Goal: Task Accomplishment & Management: Manage account settings

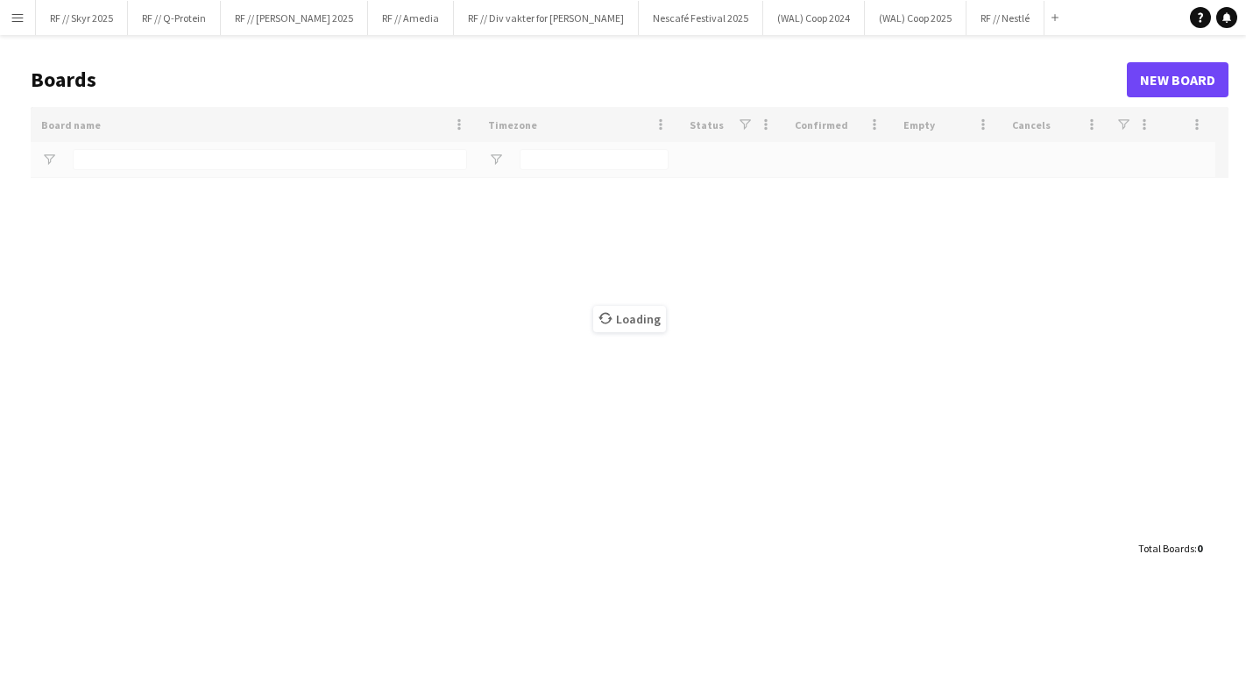
type input "****"
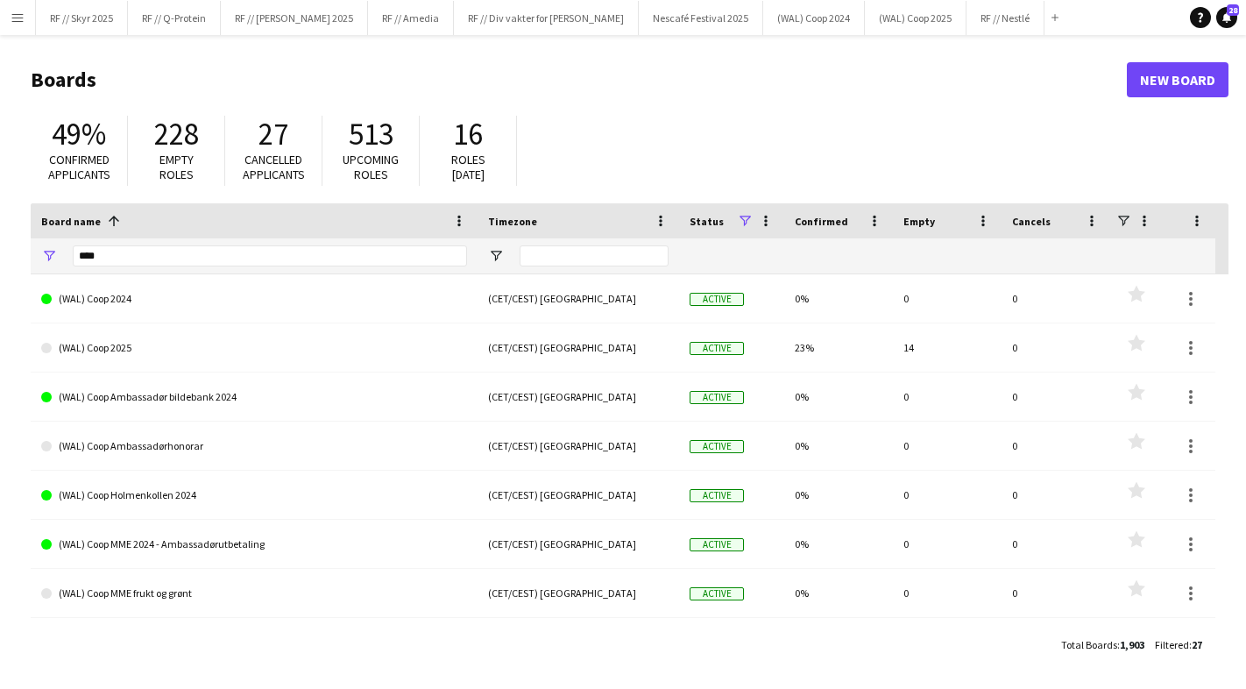
click at [16, 18] on app-icon "Menu" at bounding box center [18, 18] width 14 height 14
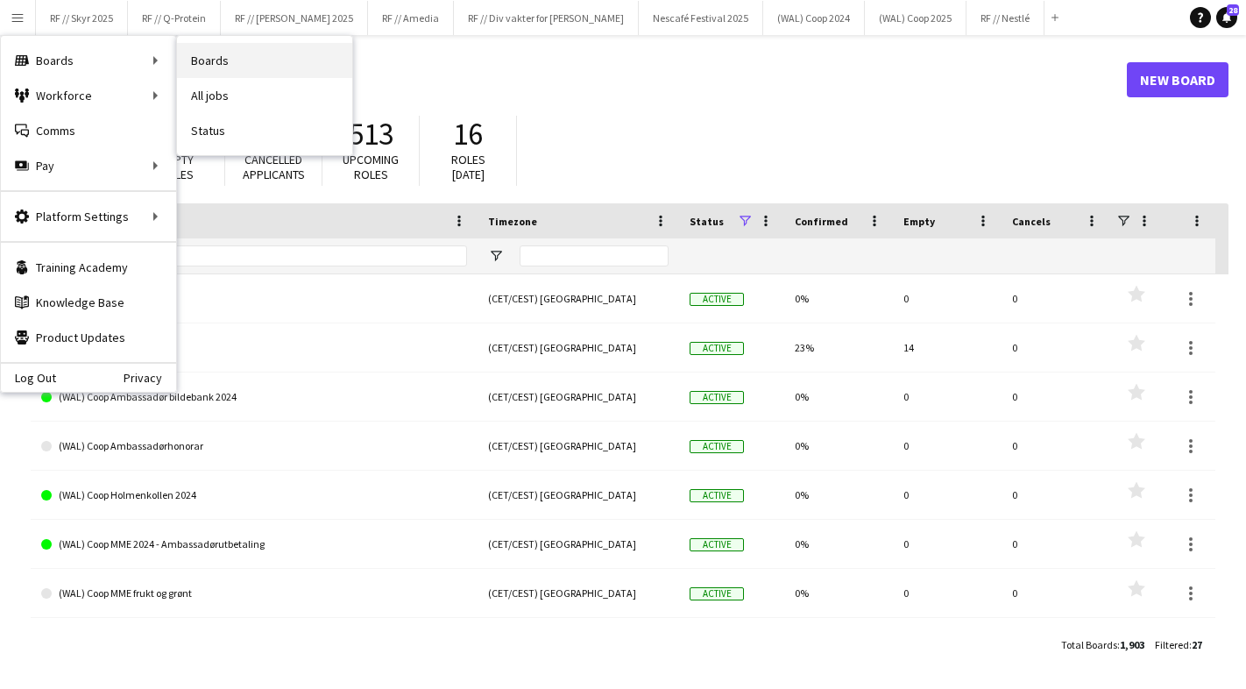
click at [211, 59] on link "Boards" at bounding box center [264, 60] width 175 height 35
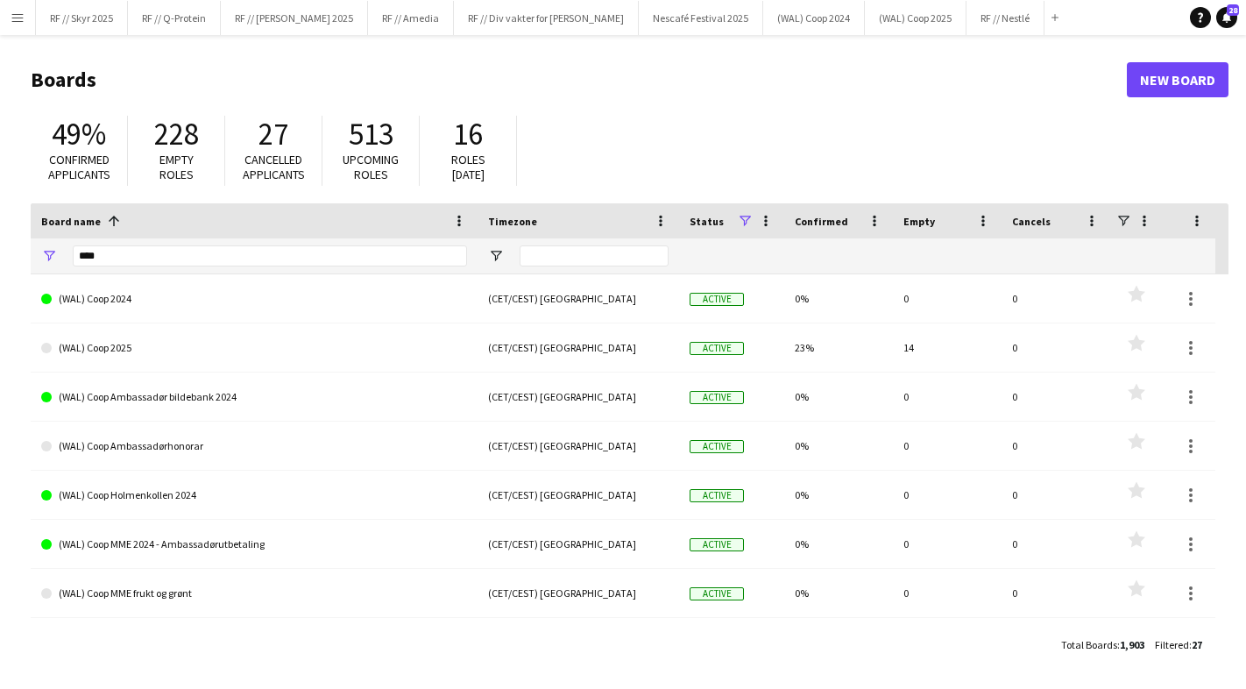
click at [19, 22] on app-icon "Menu" at bounding box center [18, 18] width 14 height 14
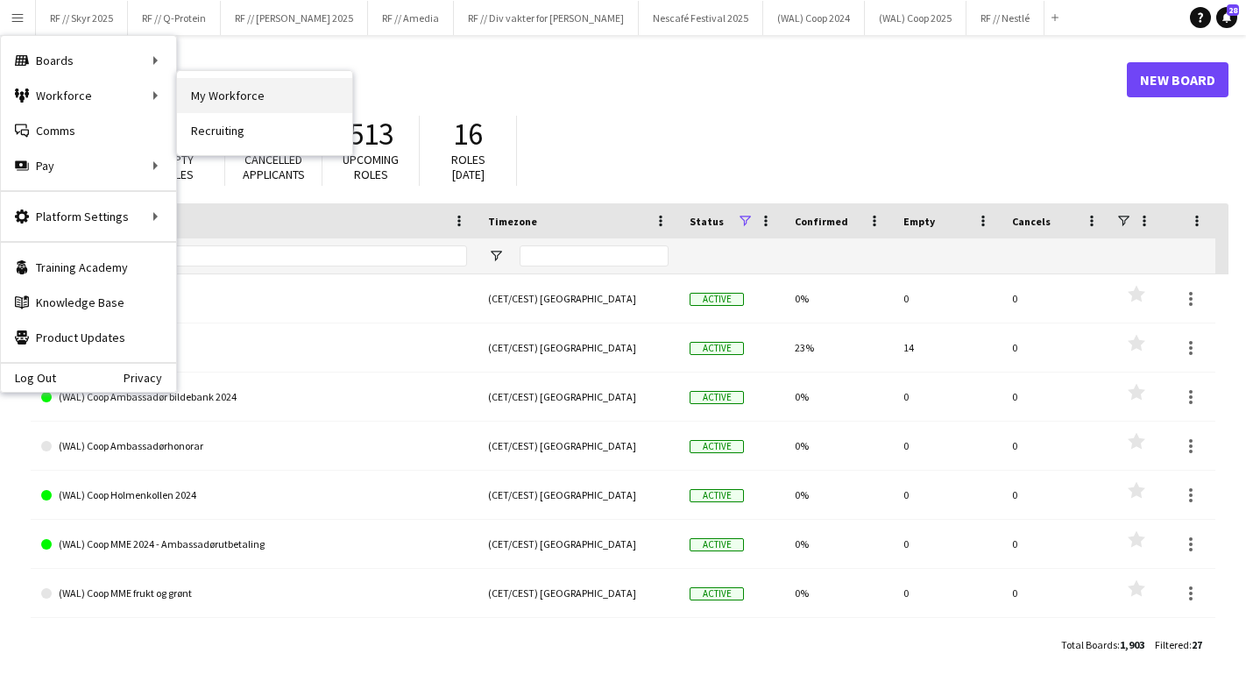
click at [228, 89] on link "My Workforce" at bounding box center [264, 95] width 175 height 35
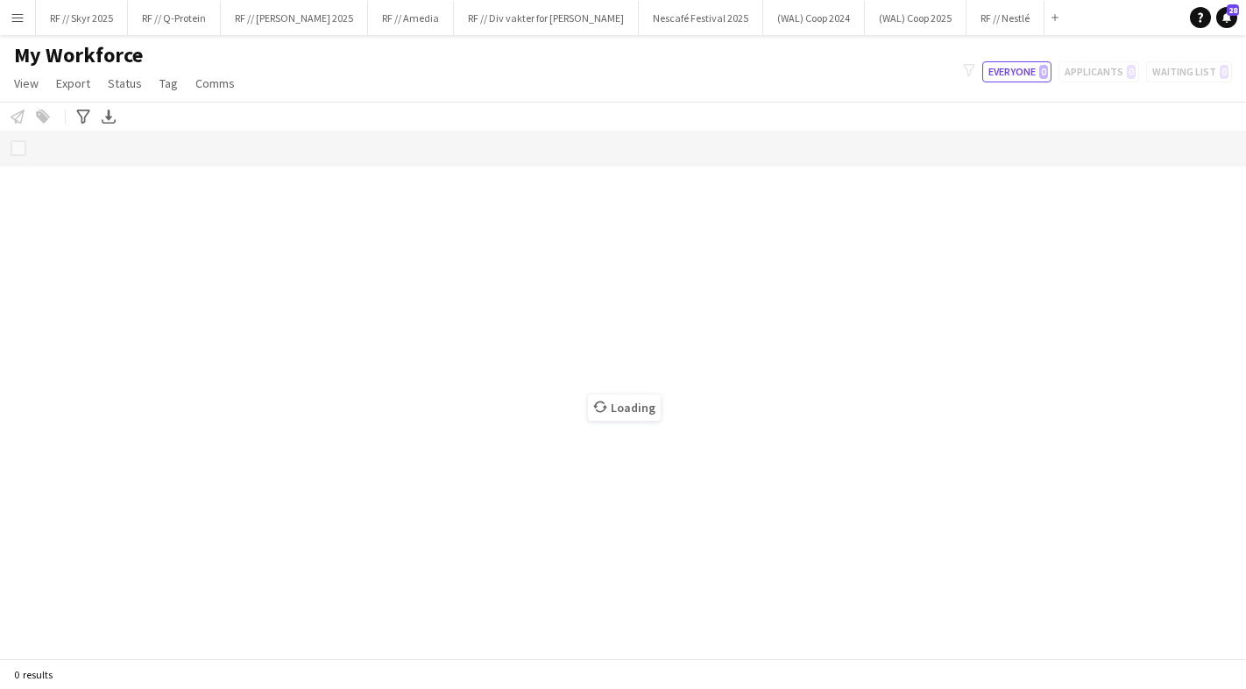
click at [9, 25] on button "Menu" at bounding box center [17, 17] width 35 height 35
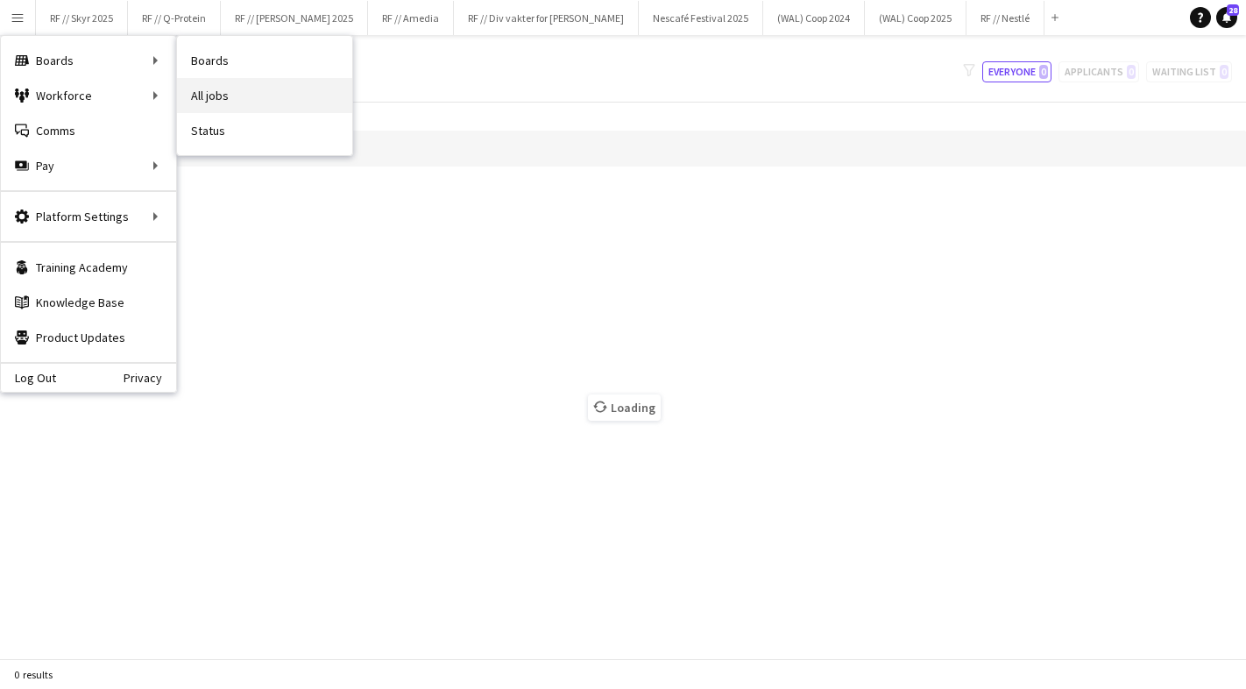
click at [218, 100] on link "All jobs" at bounding box center [264, 95] width 175 height 35
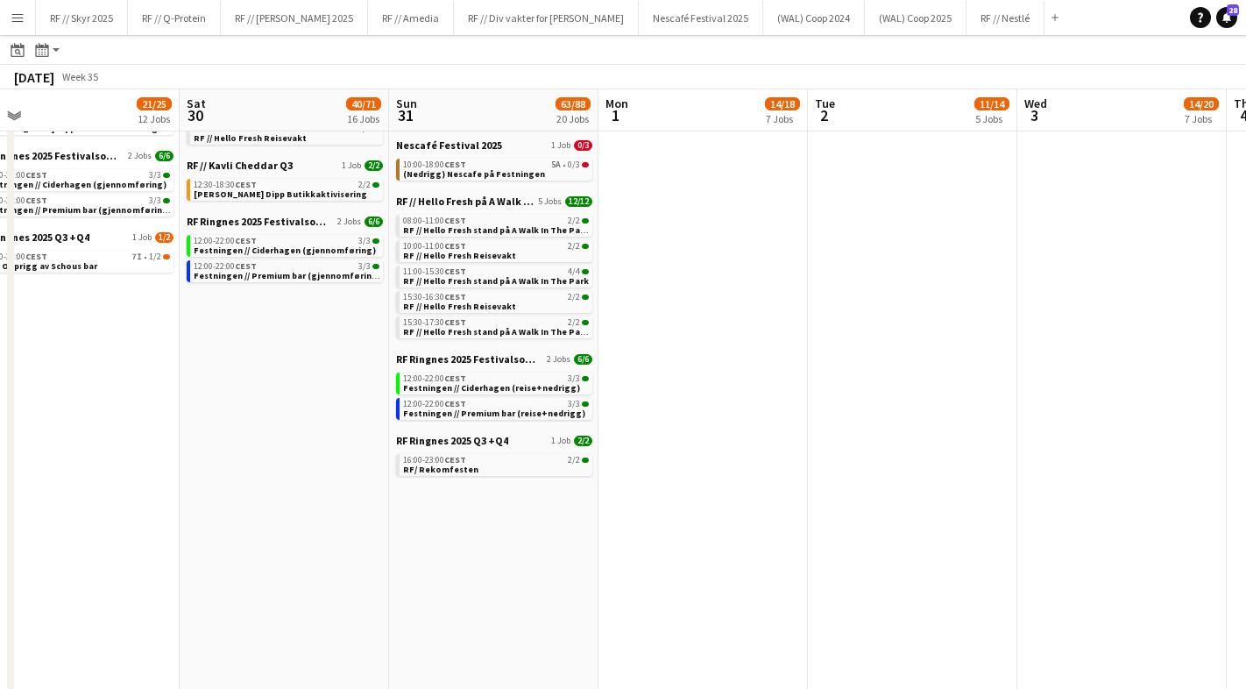
scroll to position [0, 368]
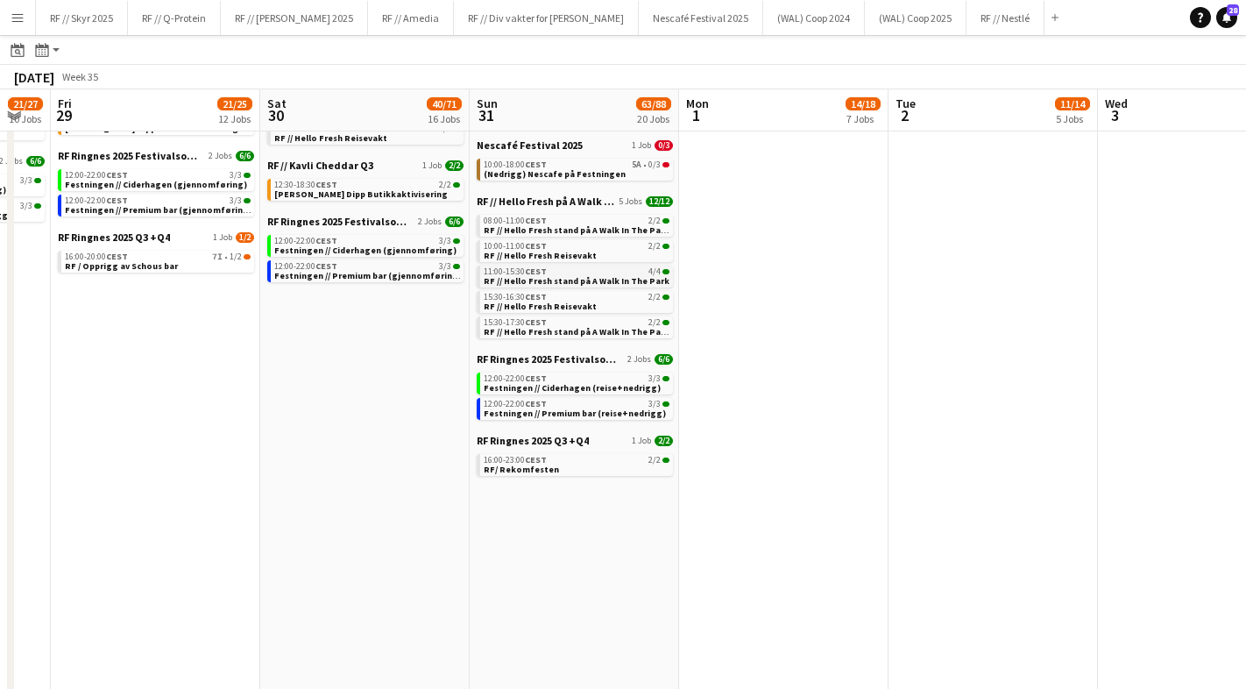
click at [572, 279] on span "RF // Hello Fresh stand på A Walk In The Park" at bounding box center [577, 280] width 186 height 11
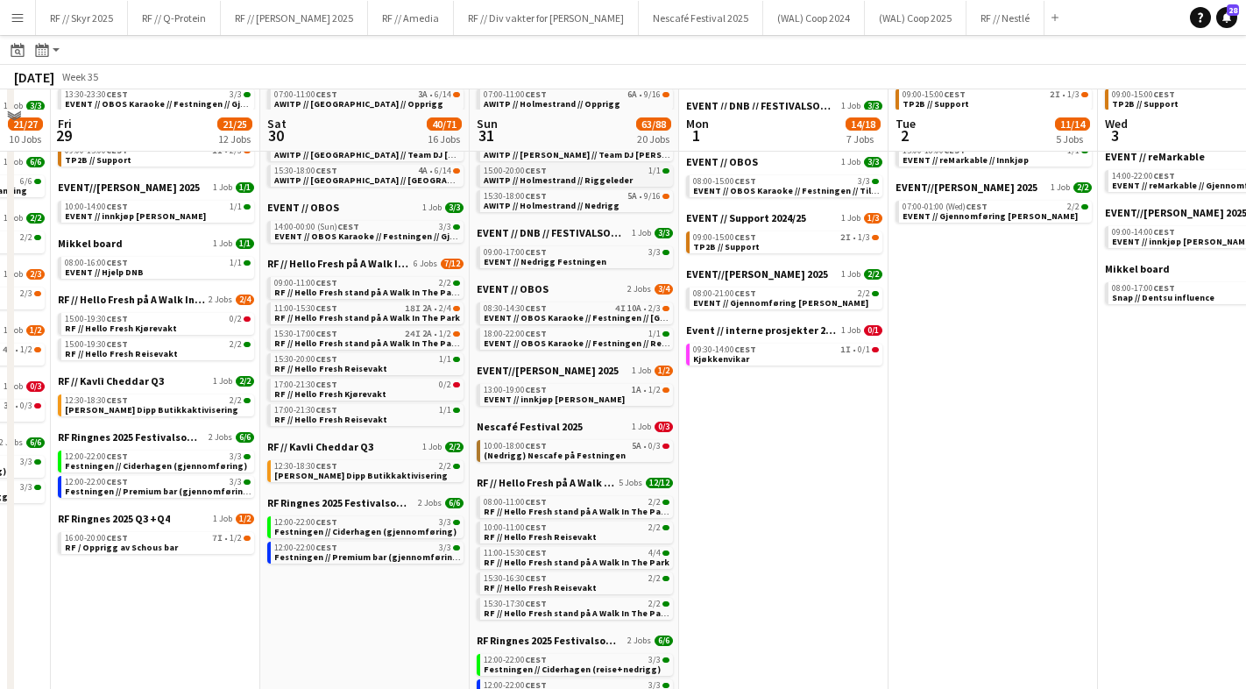
scroll to position [221, 0]
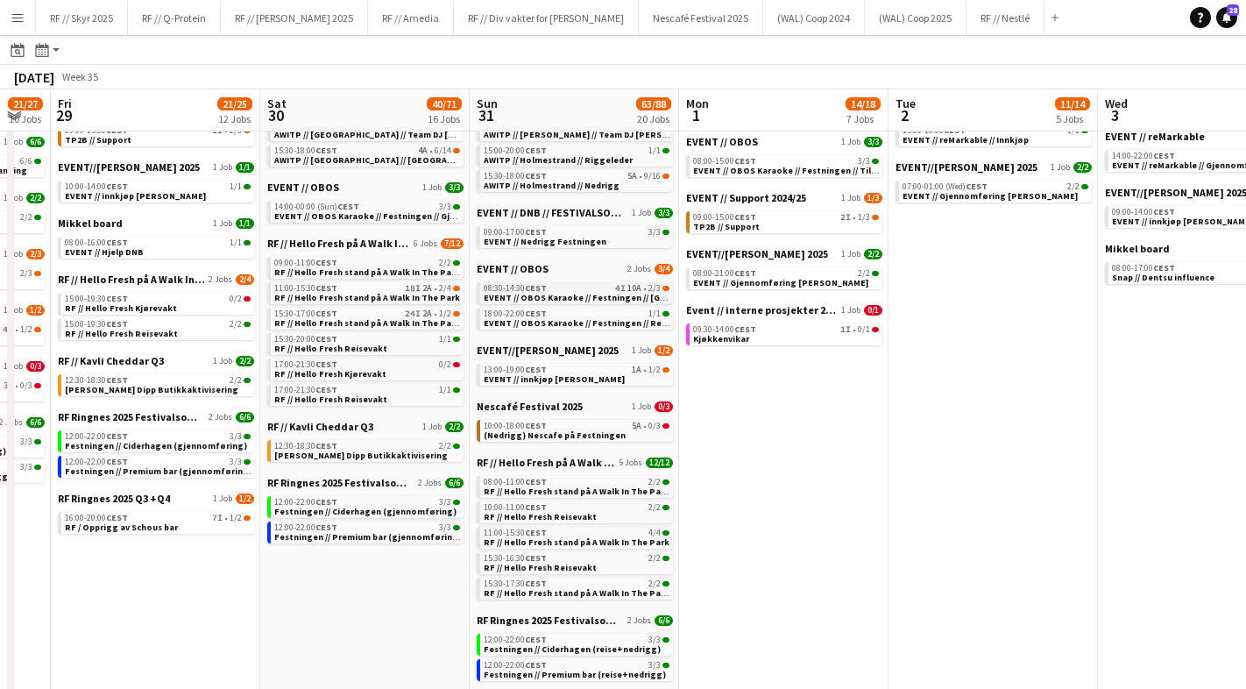
click at [583, 296] on span "EVENT // OBOS Karaoke // Festningen // [GEOGRAPHIC_DATA]" at bounding box center [611, 297] width 255 height 11
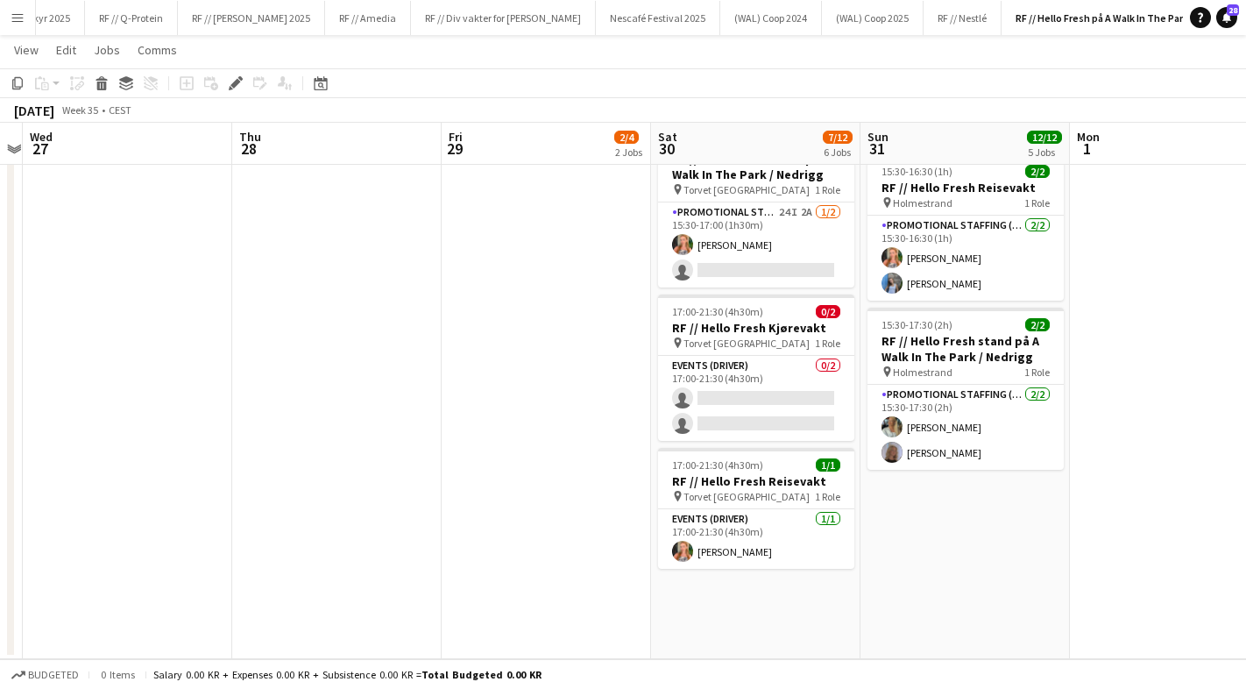
scroll to position [595, 0]
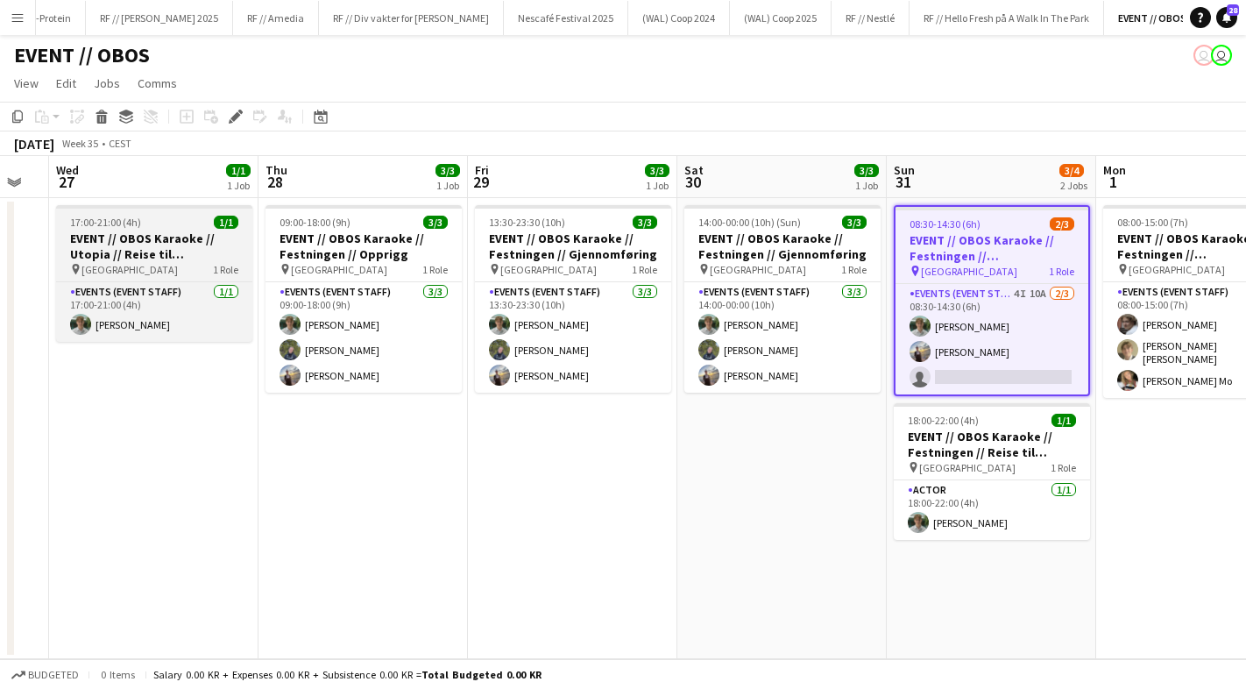
scroll to position [0, 584]
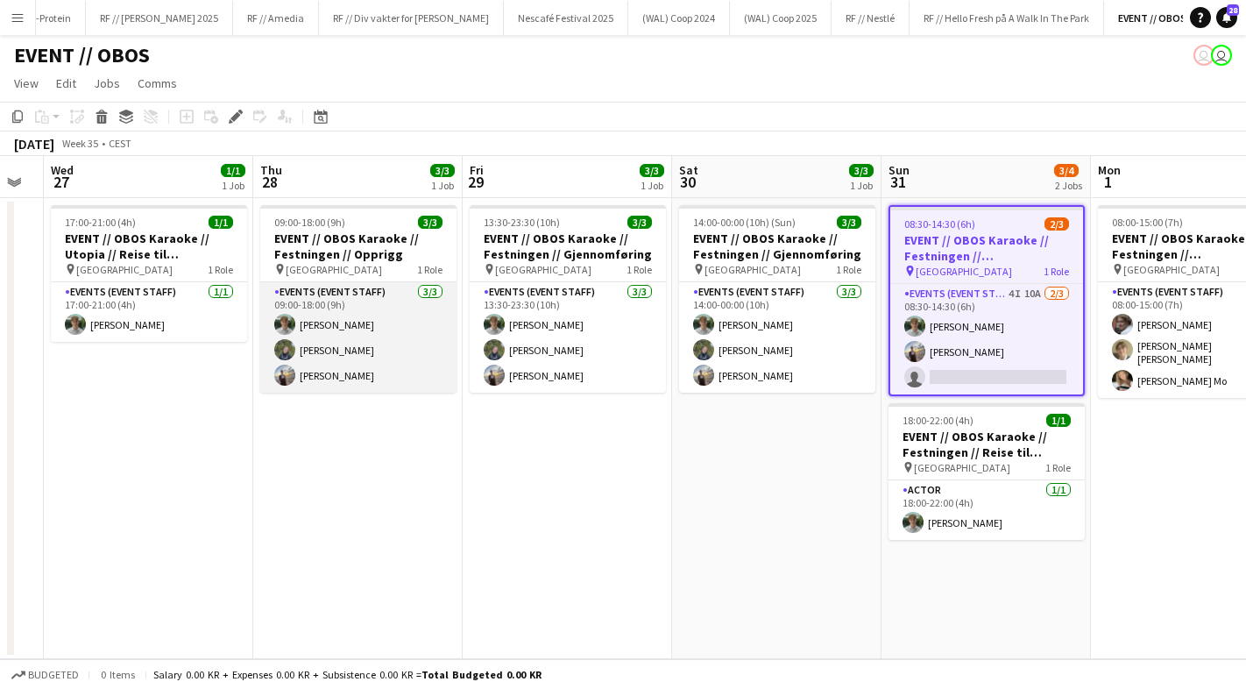
click at [290, 354] on app-user-avatar at bounding box center [284, 349] width 21 height 21
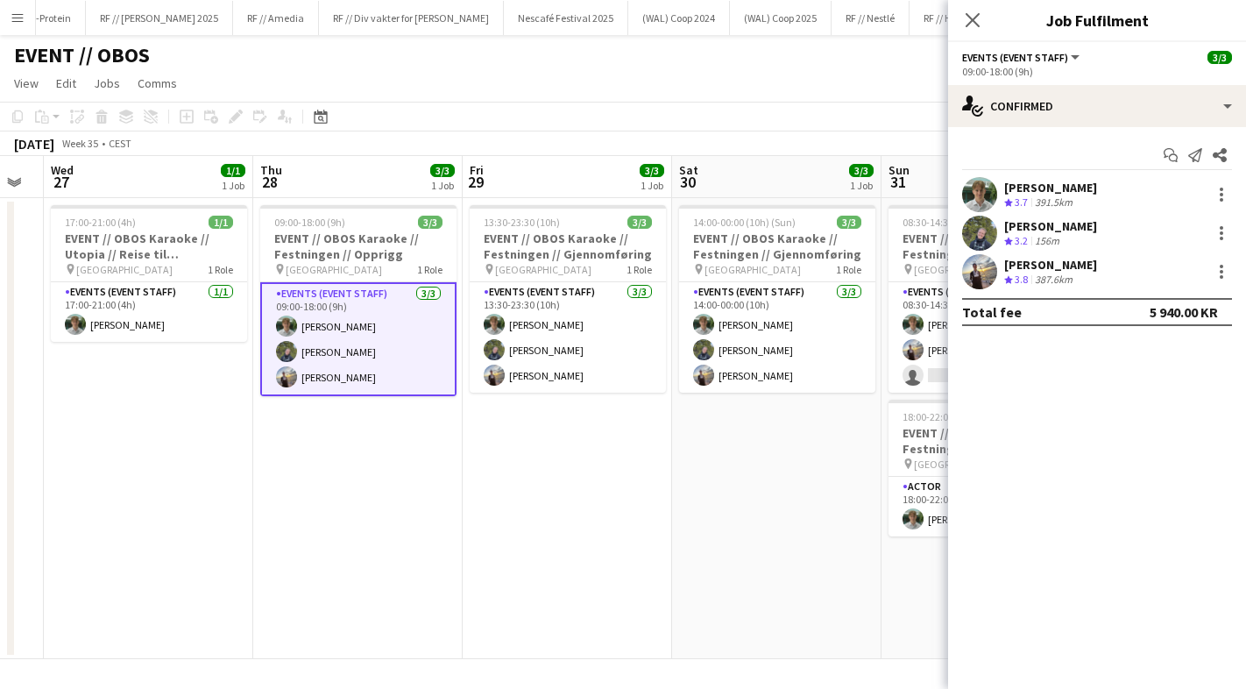
click at [982, 283] on app-user-avatar at bounding box center [979, 271] width 35 height 35
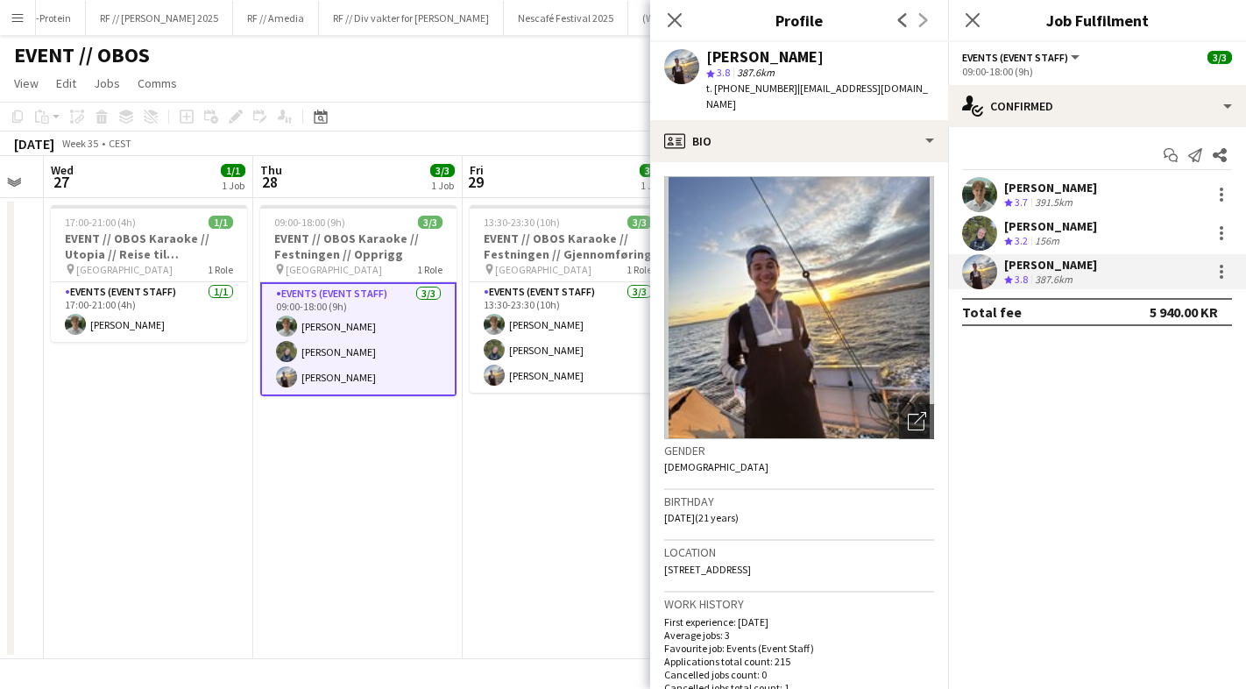
click at [476, 565] on app-date-cell "13:30-23:30 (10h) 3/3 EVENT // OBOS Karaoke // Festningen // Gjennomføring pin …" at bounding box center [567, 428] width 209 height 461
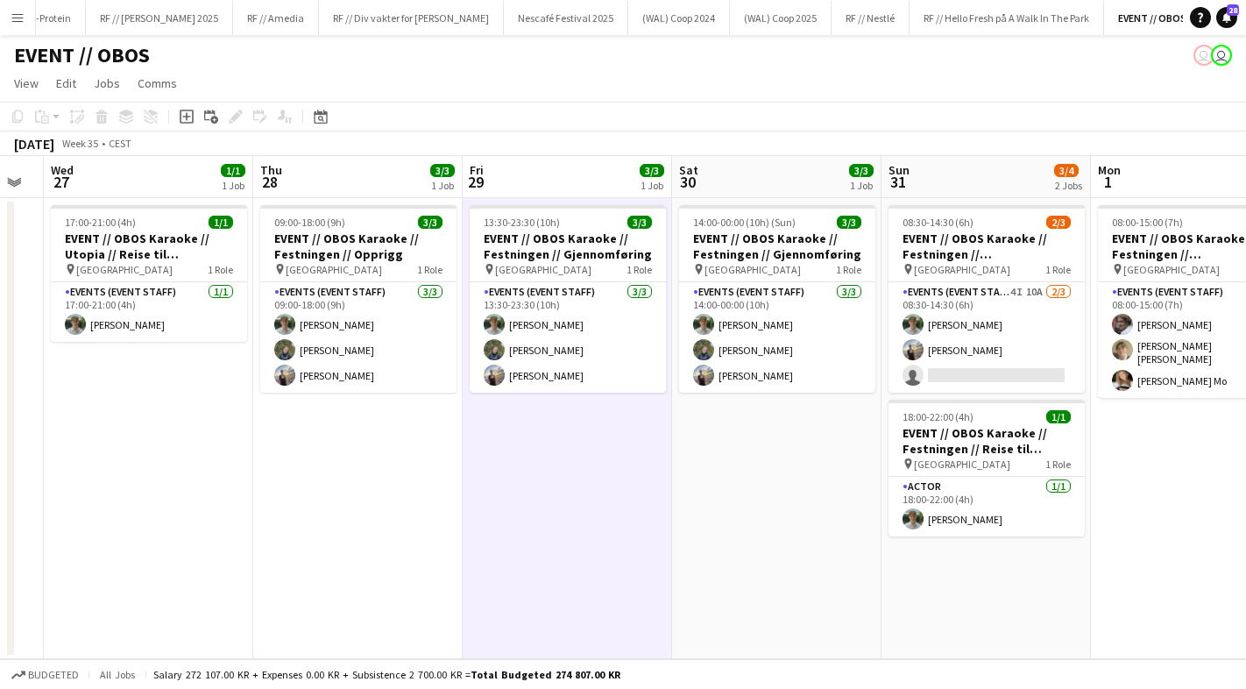
click at [14, 18] on app-icon "Menu" at bounding box center [18, 18] width 14 height 14
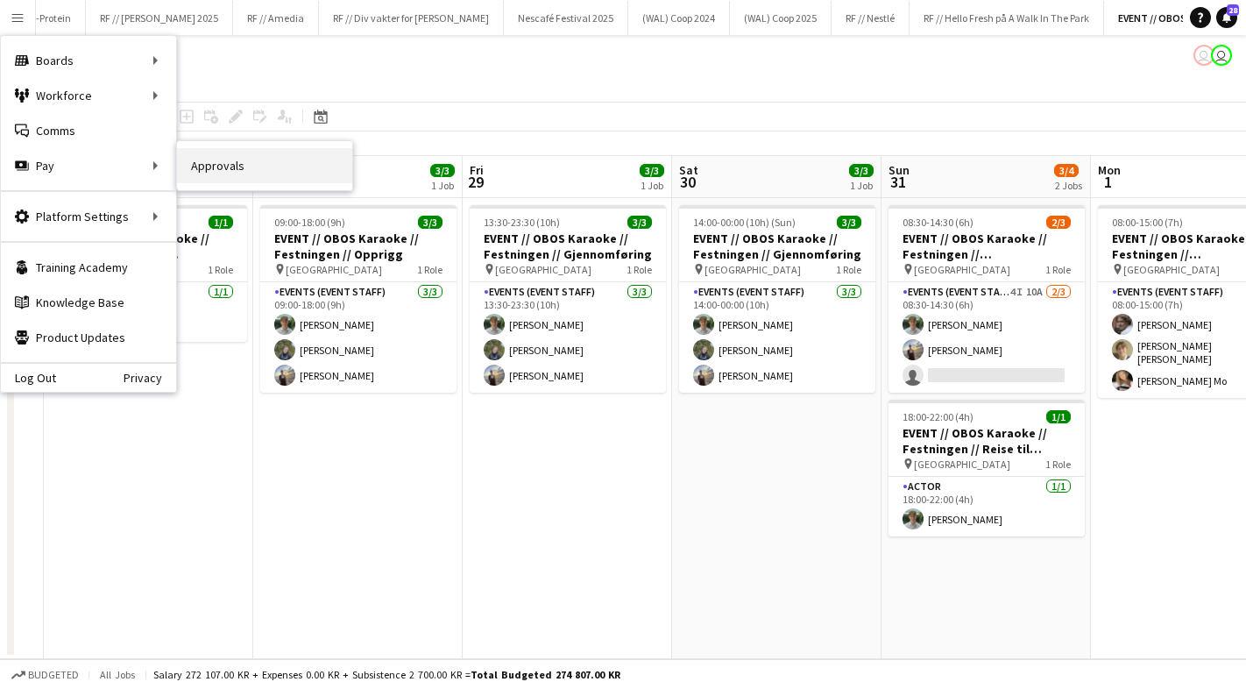
click at [191, 166] on link "Approvals" at bounding box center [264, 165] width 175 height 35
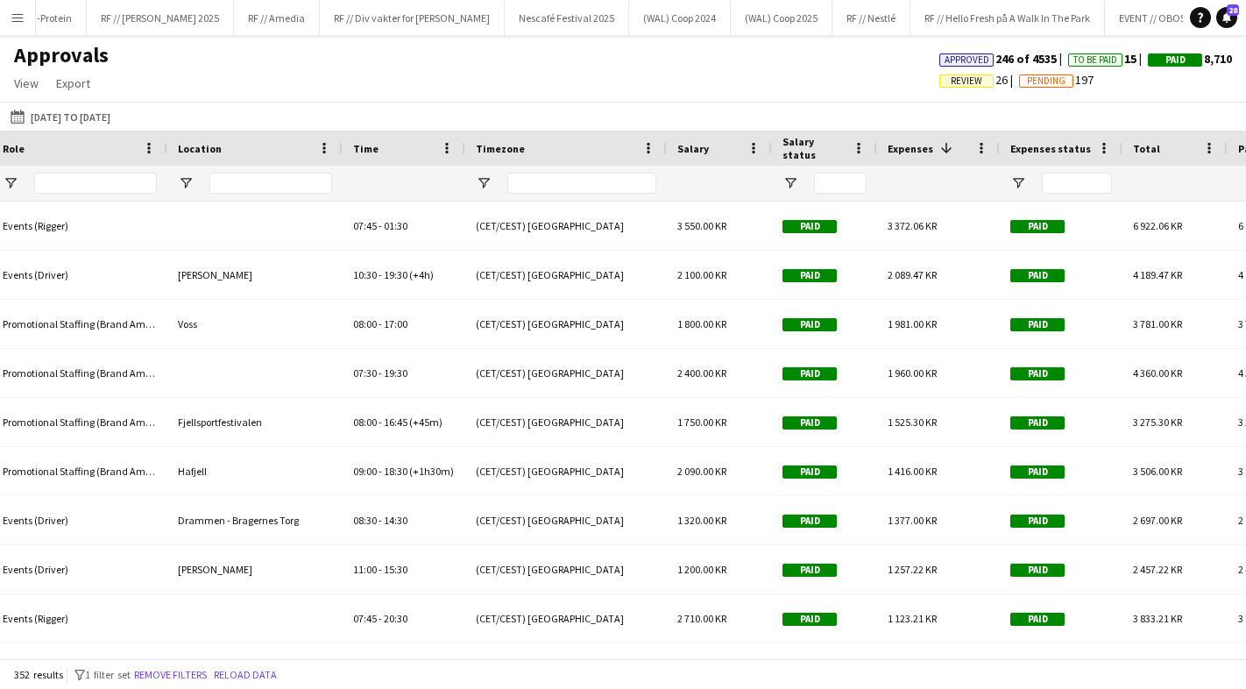
click at [920, 137] on div "Expenses 1" at bounding box center [927, 148] width 81 height 26
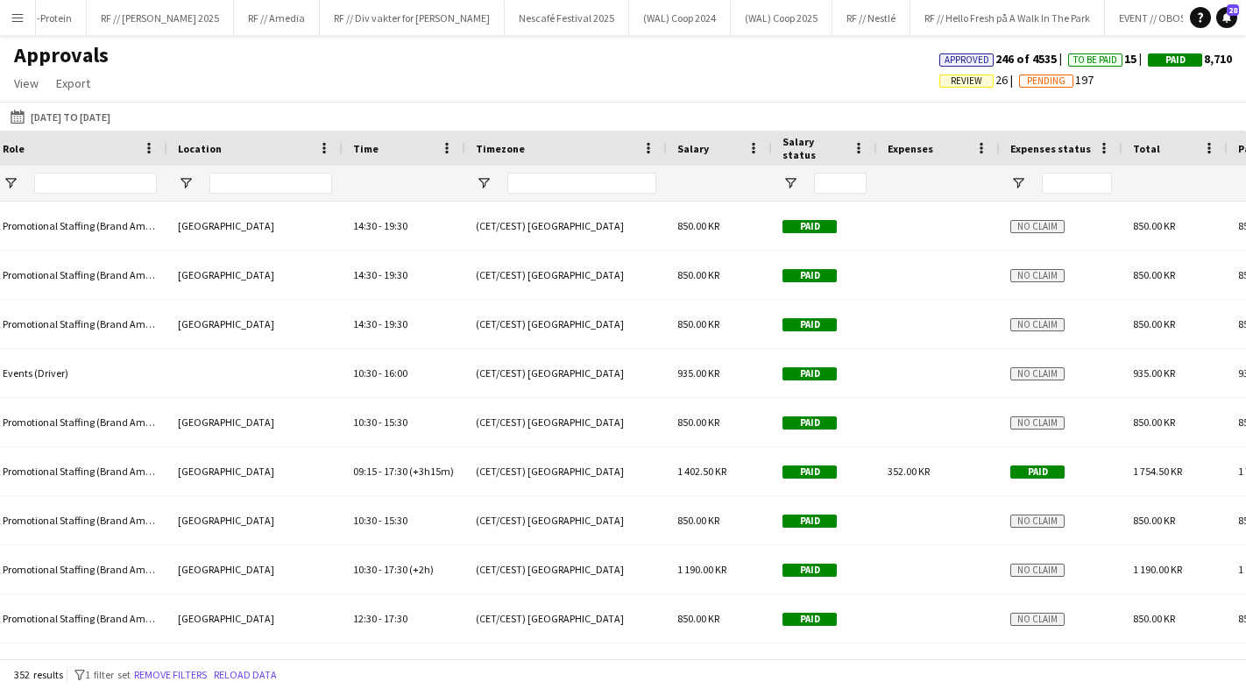
click at [917, 152] on span "Expenses" at bounding box center [910, 148] width 46 height 13
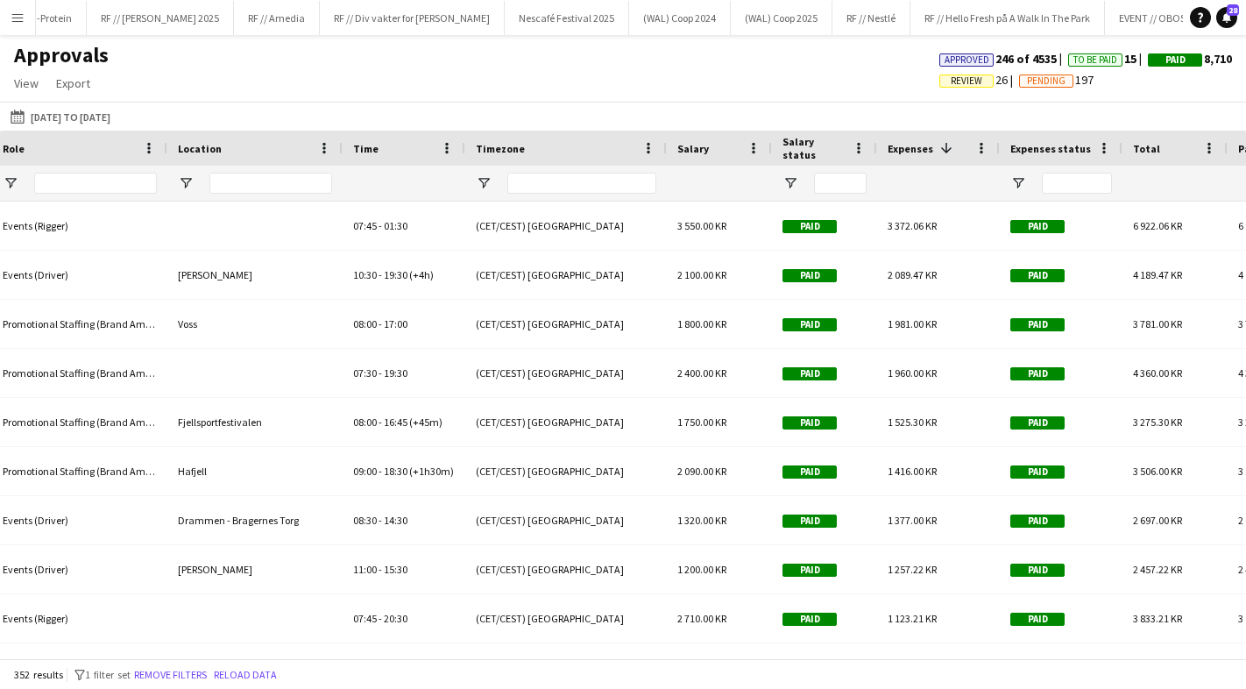
click at [917, 152] on span "Expenses" at bounding box center [910, 148] width 46 height 13
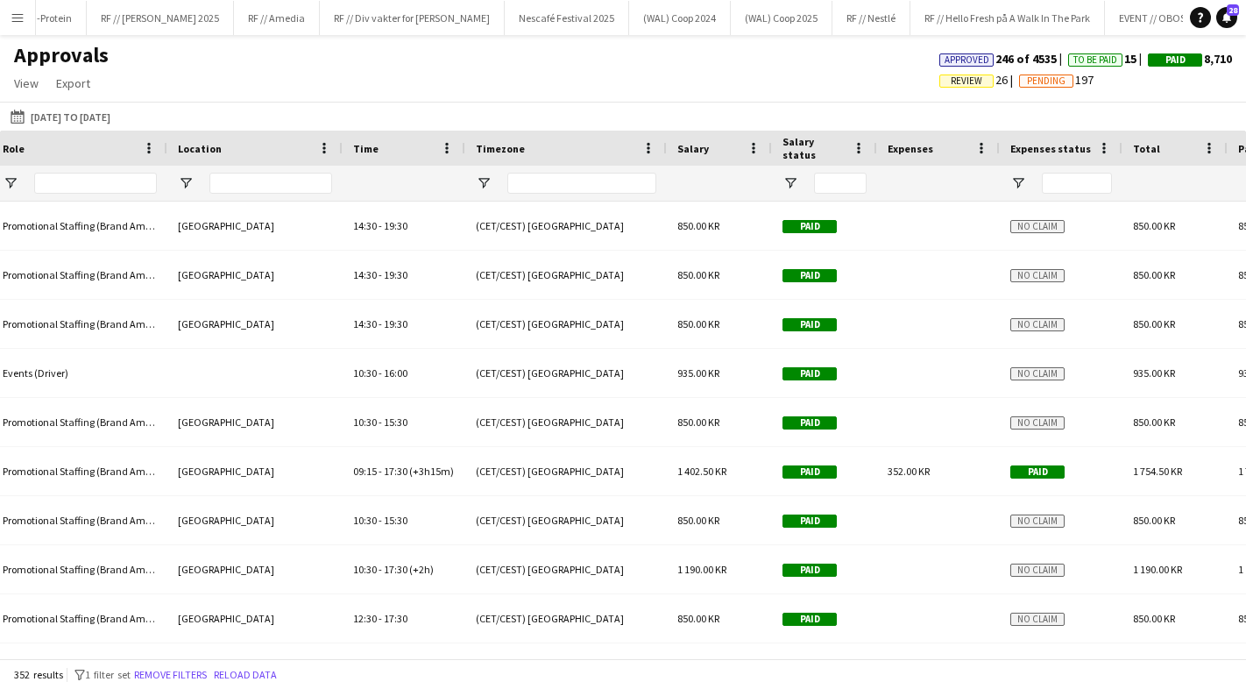
click at [917, 152] on span "Expenses" at bounding box center [910, 148] width 46 height 13
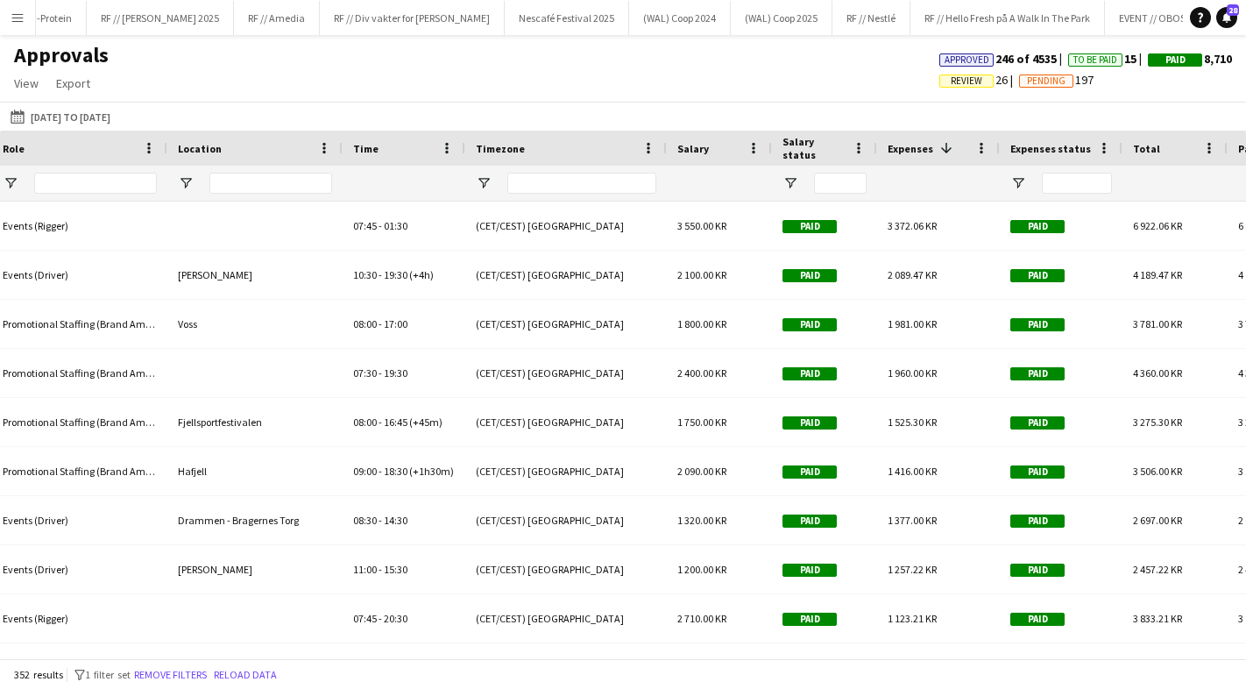
click at [917, 152] on span "Expenses" at bounding box center [910, 148] width 46 height 13
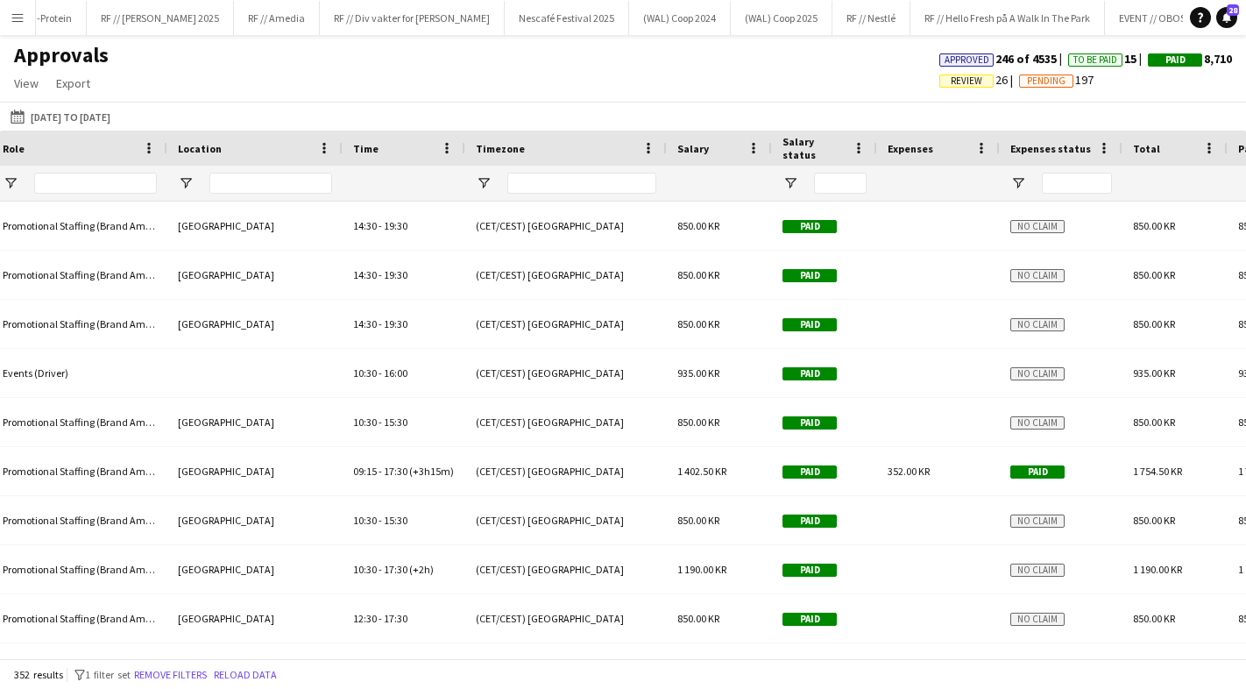
click at [917, 152] on span "Expenses" at bounding box center [910, 148] width 46 height 13
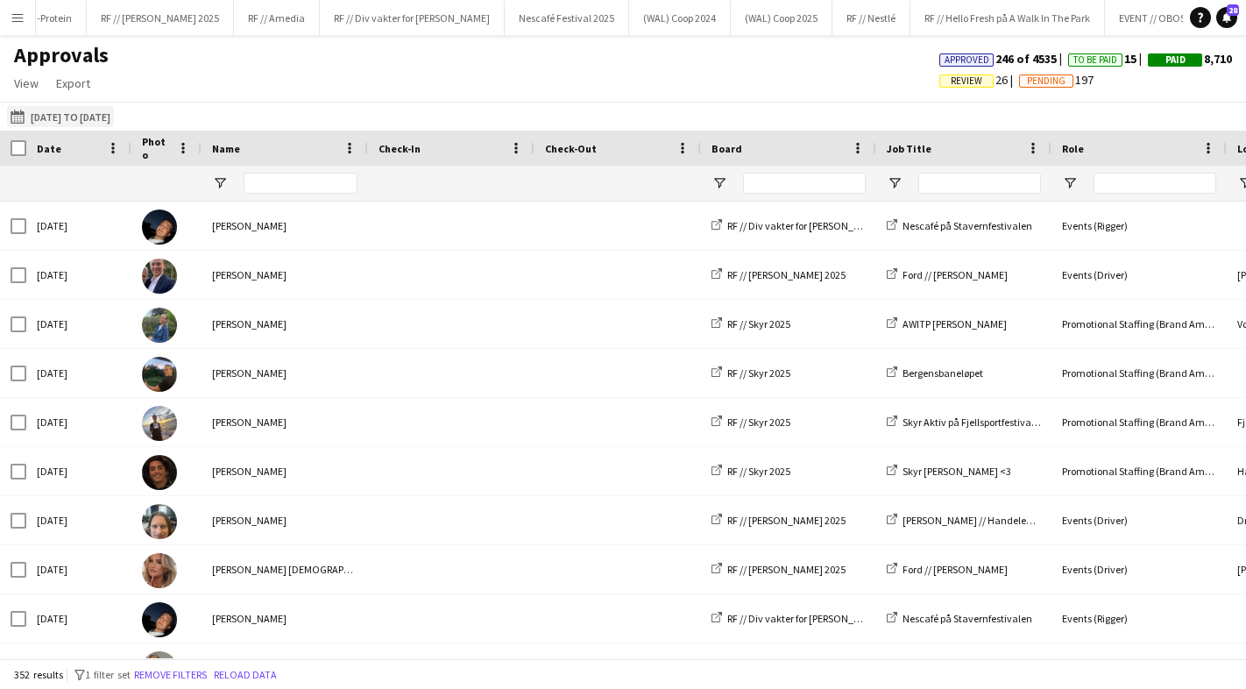
click at [73, 116] on button "[DATE] to [DATE] [DATE] to [DATE]" at bounding box center [60, 116] width 107 height 21
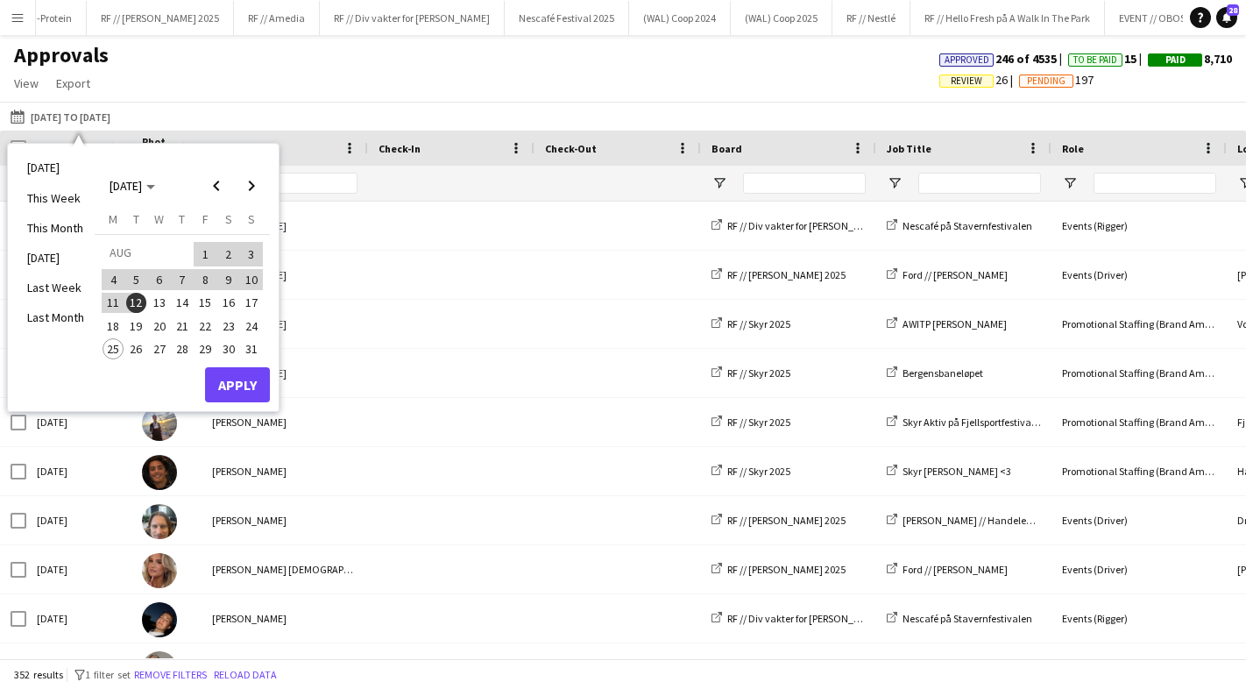
click at [114, 342] on span "25" at bounding box center [113, 348] width 21 height 21
click at [214, 180] on span "Previous month" at bounding box center [216, 185] width 35 height 35
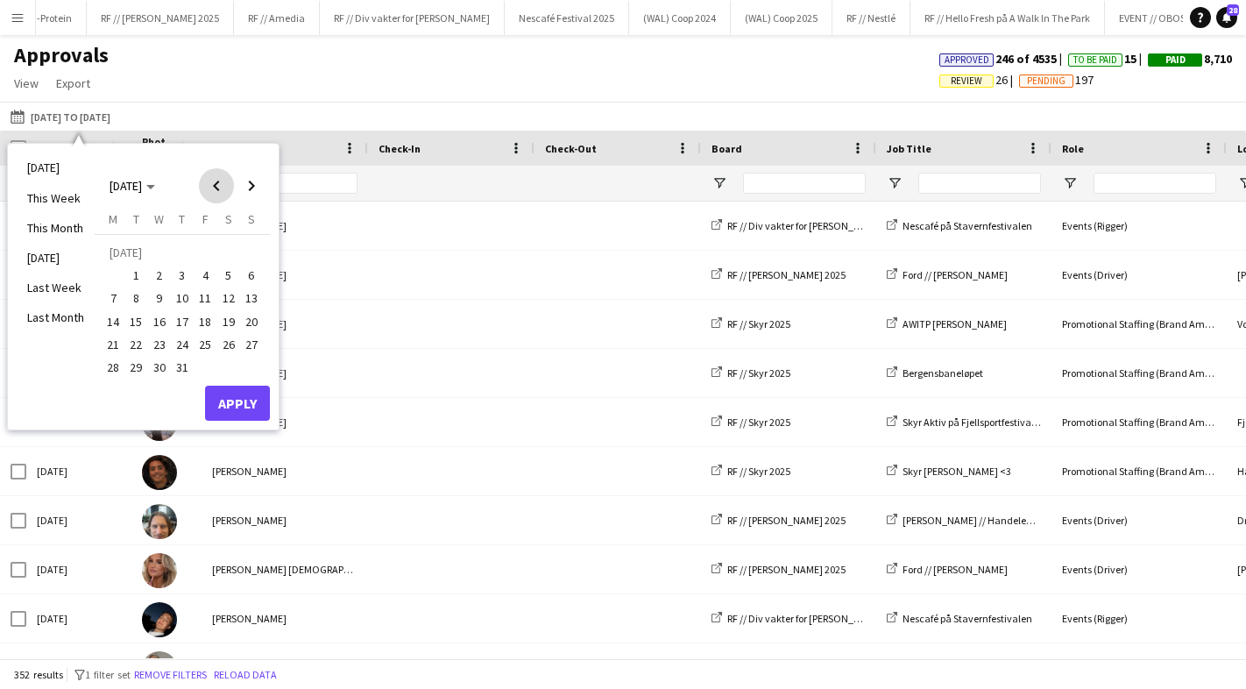
click at [214, 180] on span "Previous month" at bounding box center [216, 185] width 35 height 35
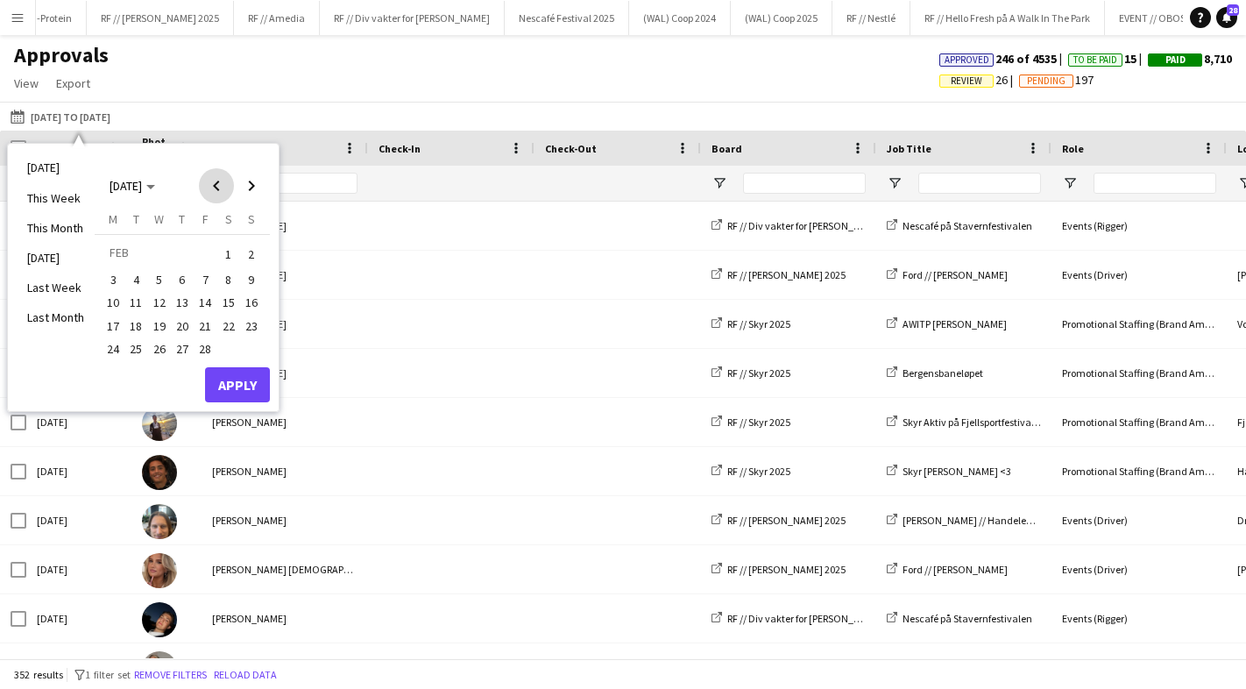
click at [214, 180] on span "Previous month" at bounding box center [216, 185] width 35 height 35
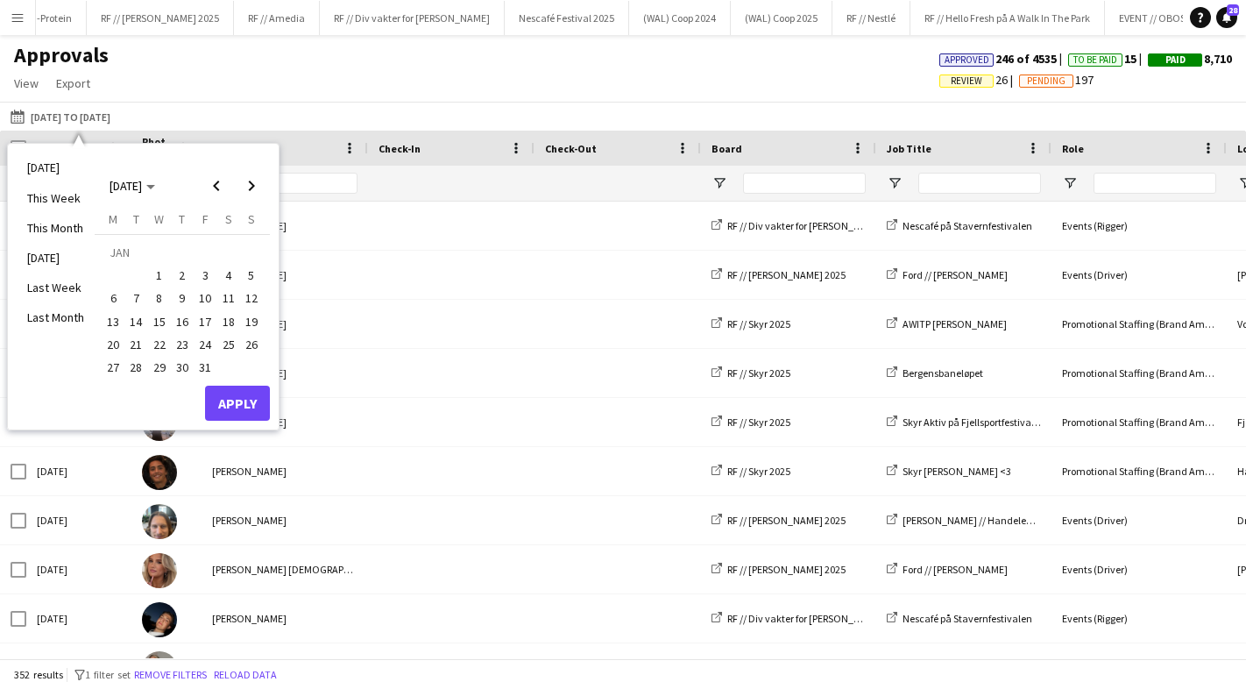
click at [145, 279] on td at bounding box center [125, 275] width 46 height 23
click at [152, 279] on span "1" at bounding box center [159, 275] width 21 height 21
click at [159, 274] on span "1" at bounding box center [159, 275] width 21 height 21
click at [251, 197] on span "Next month" at bounding box center [251, 185] width 35 height 35
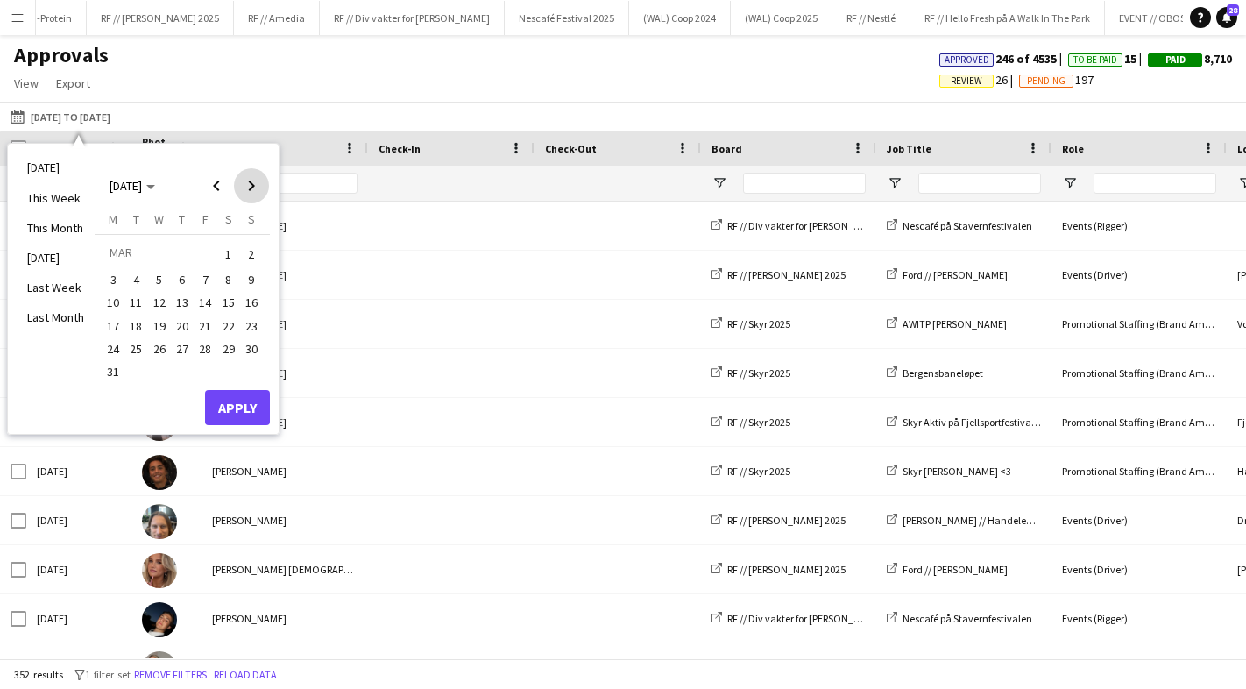
click at [251, 197] on span "Next month" at bounding box center [251, 185] width 35 height 35
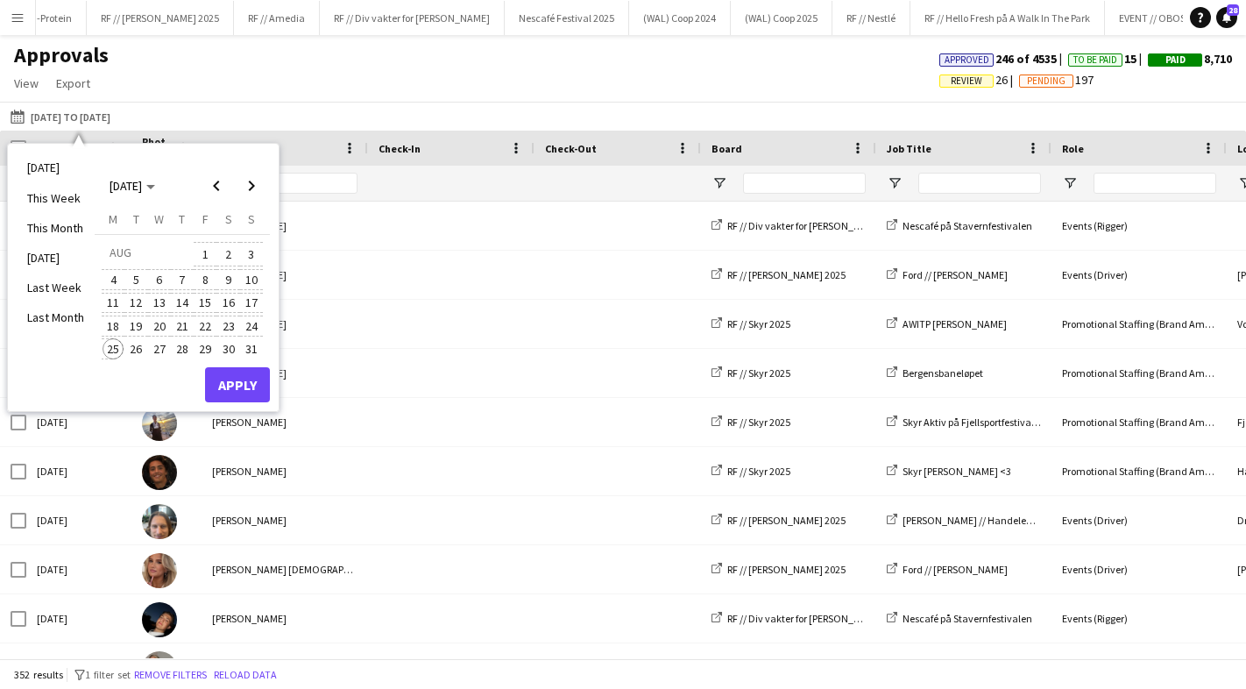
click at [112, 343] on span "25" at bounding box center [113, 348] width 21 height 21
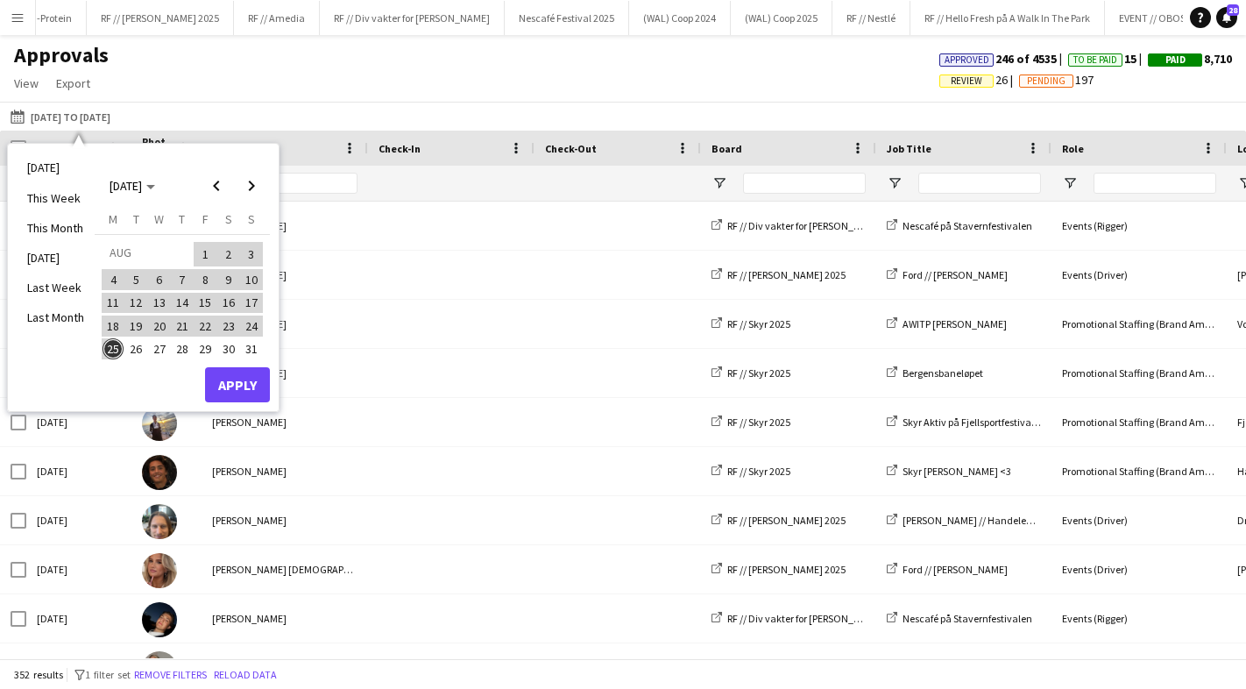
click at [235, 371] on button "Apply" at bounding box center [237, 384] width 65 height 35
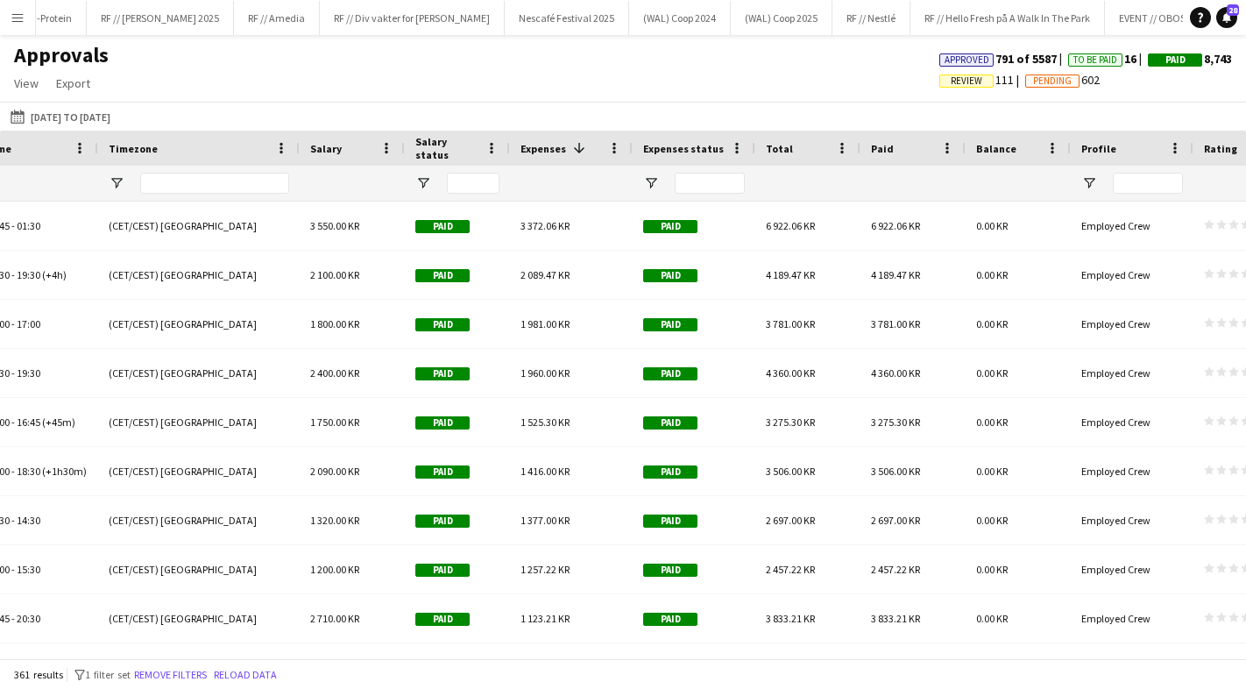
click at [546, 142] on span "Expenses" at bounding box center [543, 148] width 46 height 13
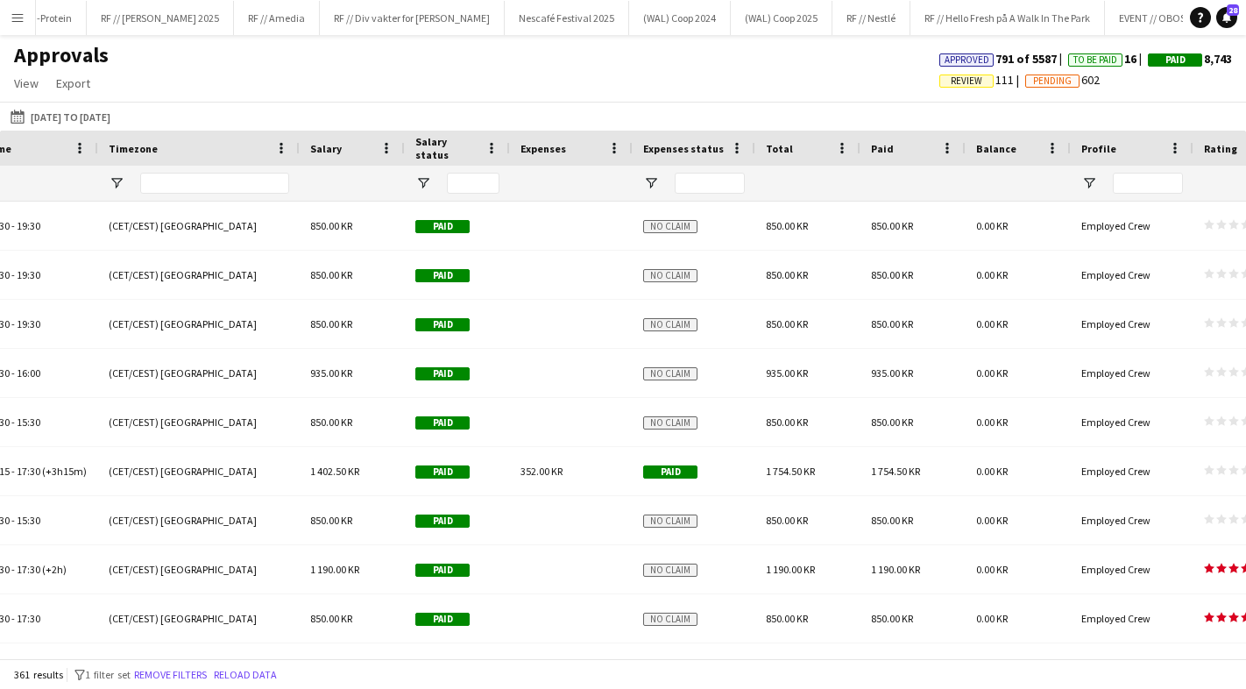
click at [548, 144] on span "Expenses" at bounding box center [543, 148] width 46 height 13
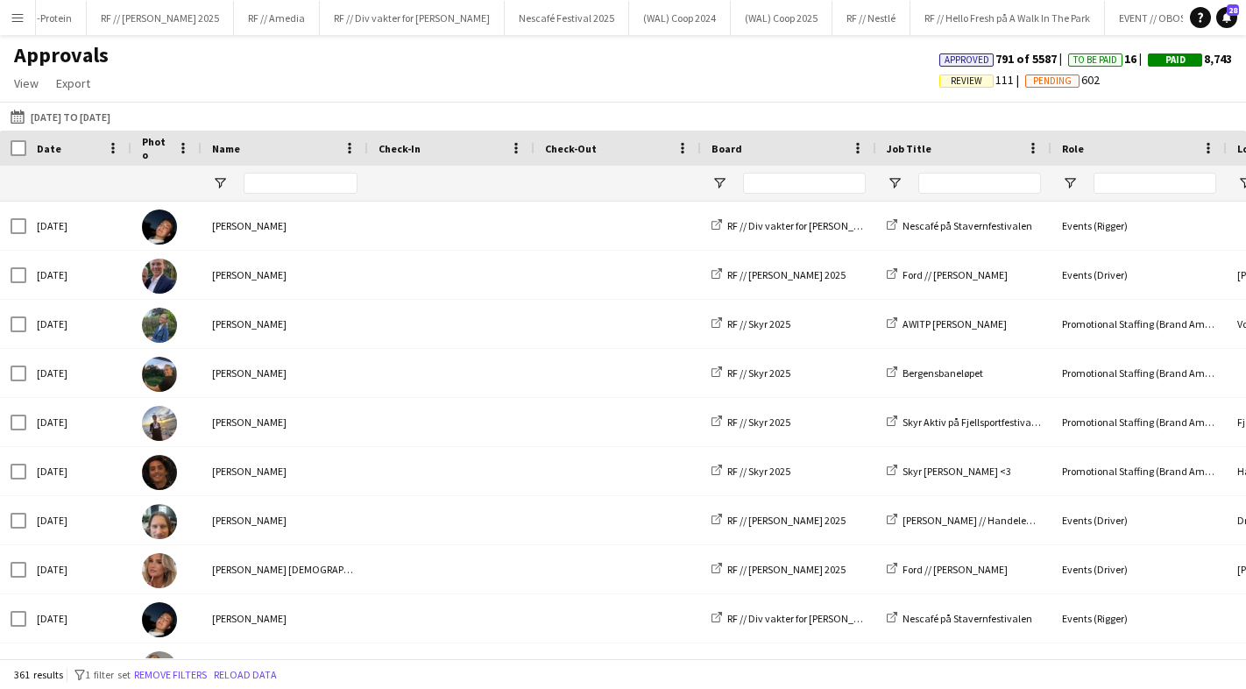
click at [64, 152] on div "Date" at bounding box center [68, 148] width 63 height 26
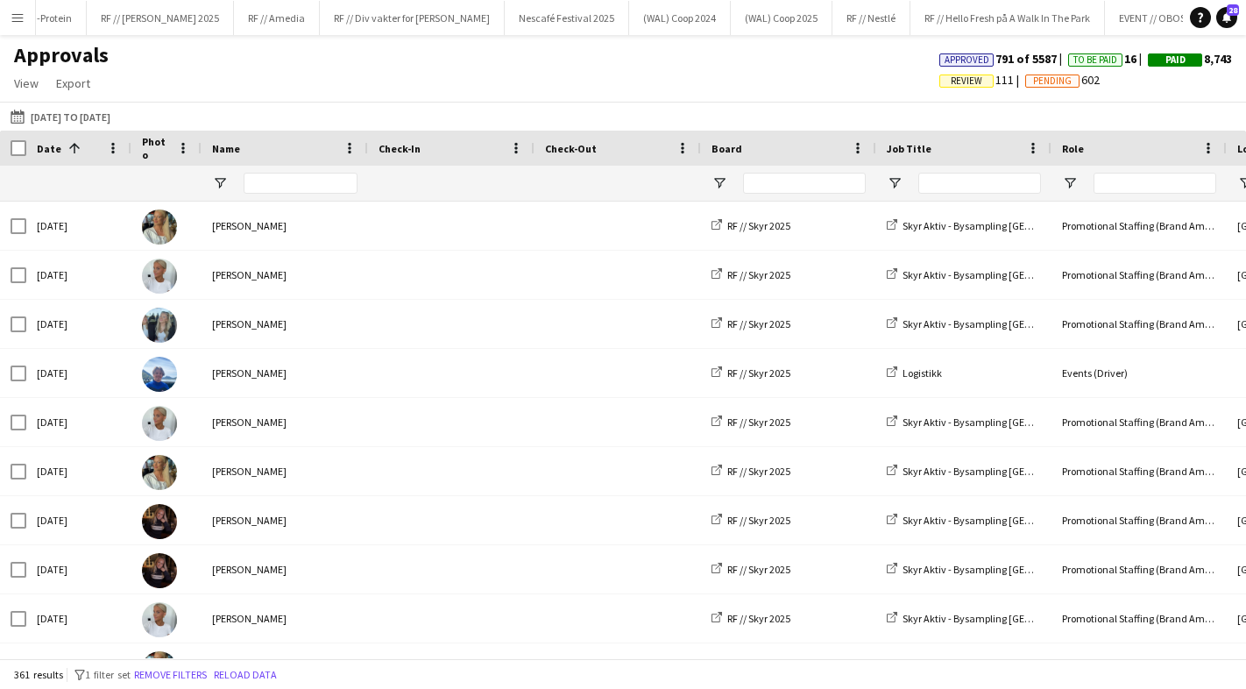
click at [67, 152] on span at bounding box center [75, 148] width 16 height 16
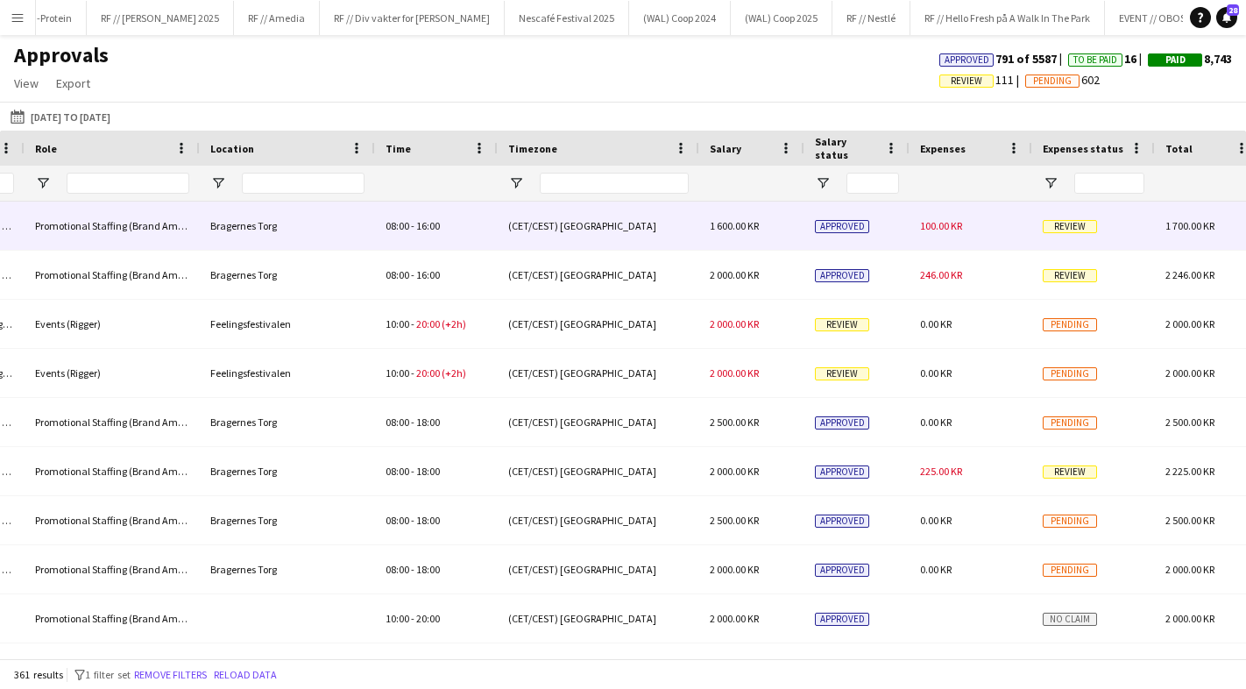
click at [907, 227] on div "Approved" at bounding box center [856, 226] width 105 height 48
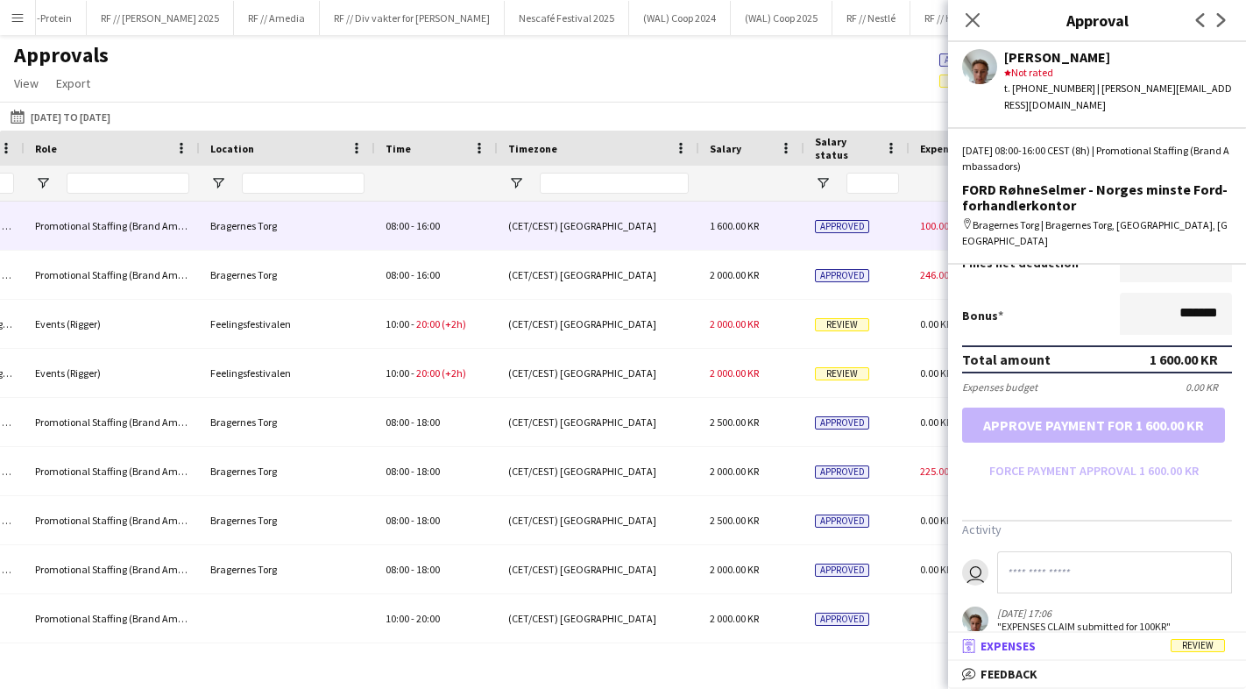
click at [1089, 652] on mat-panel-title "receipt Expenses Review" at bounding box center [1093, 646] width 291 height 16
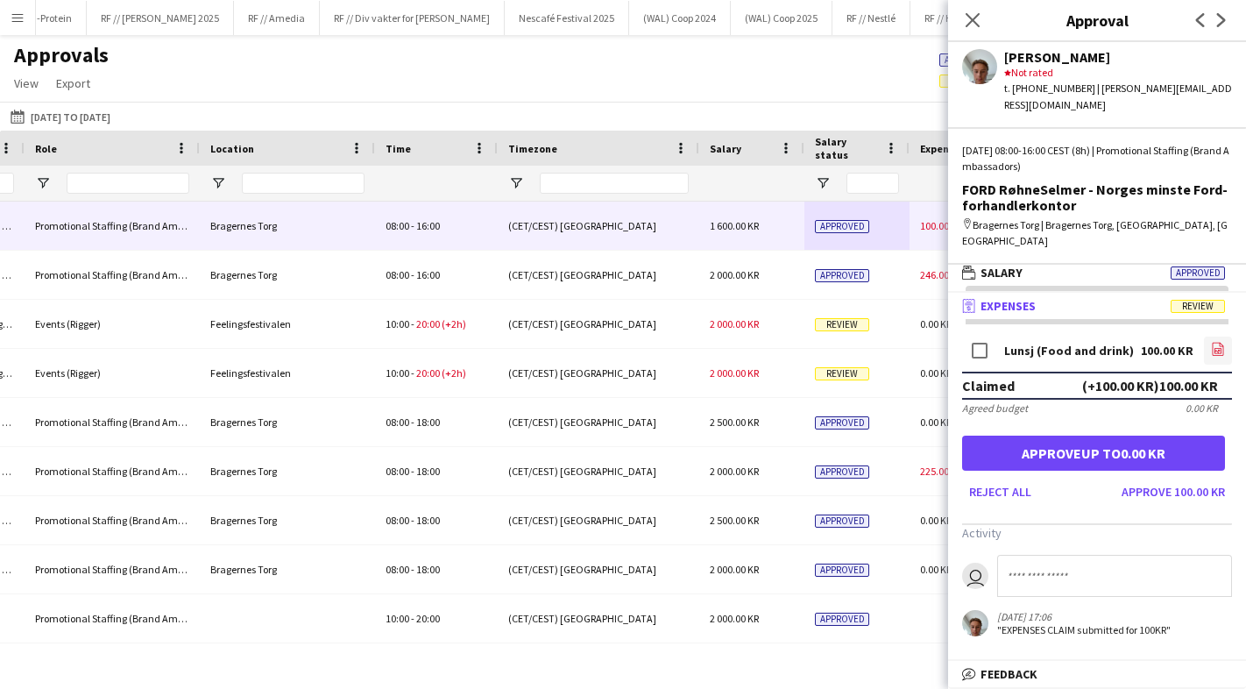
click at [1216, 342] on icon "file-image" at bounding box center [1218, 349] width 14 height 14
click at [1163, 477] on button "Approve 100.00 KR" at bounding box center [1172, 491] width 117 height 28
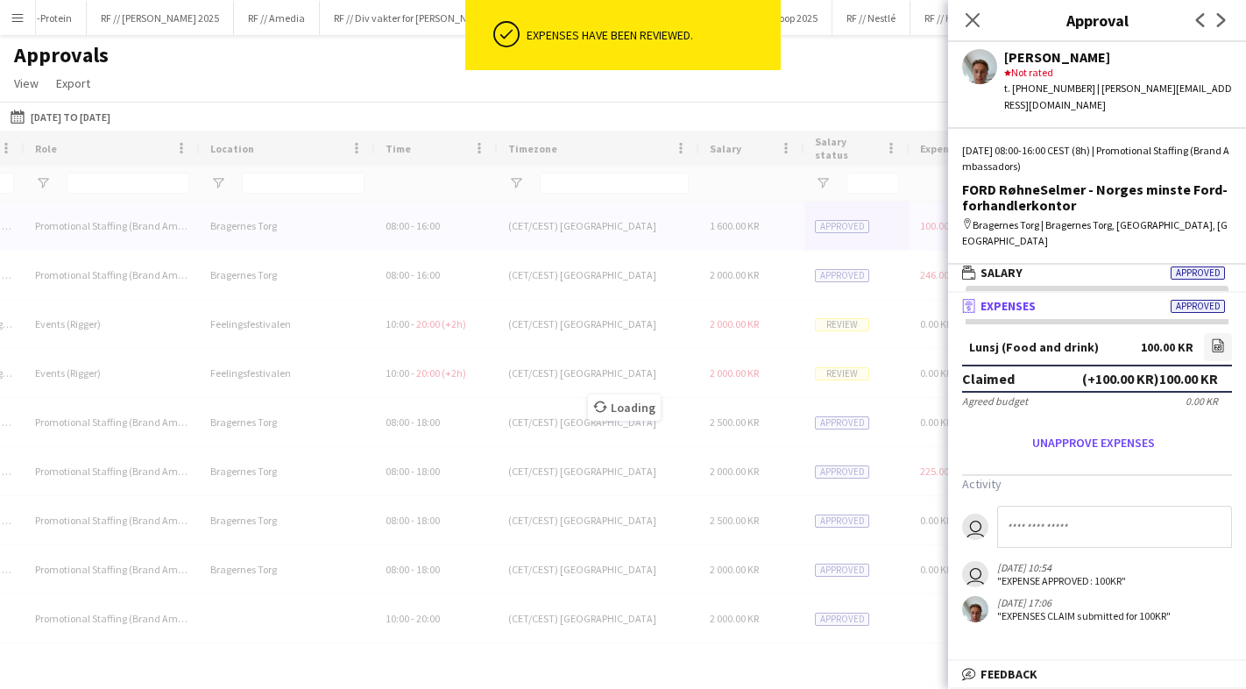
click at [791, 266] on div "Loading" at bounding box center [623, 394] width 1246 height 527
click at [879, 272] on div "Loading" at bounding box center [623, 394] width 1246 height 527
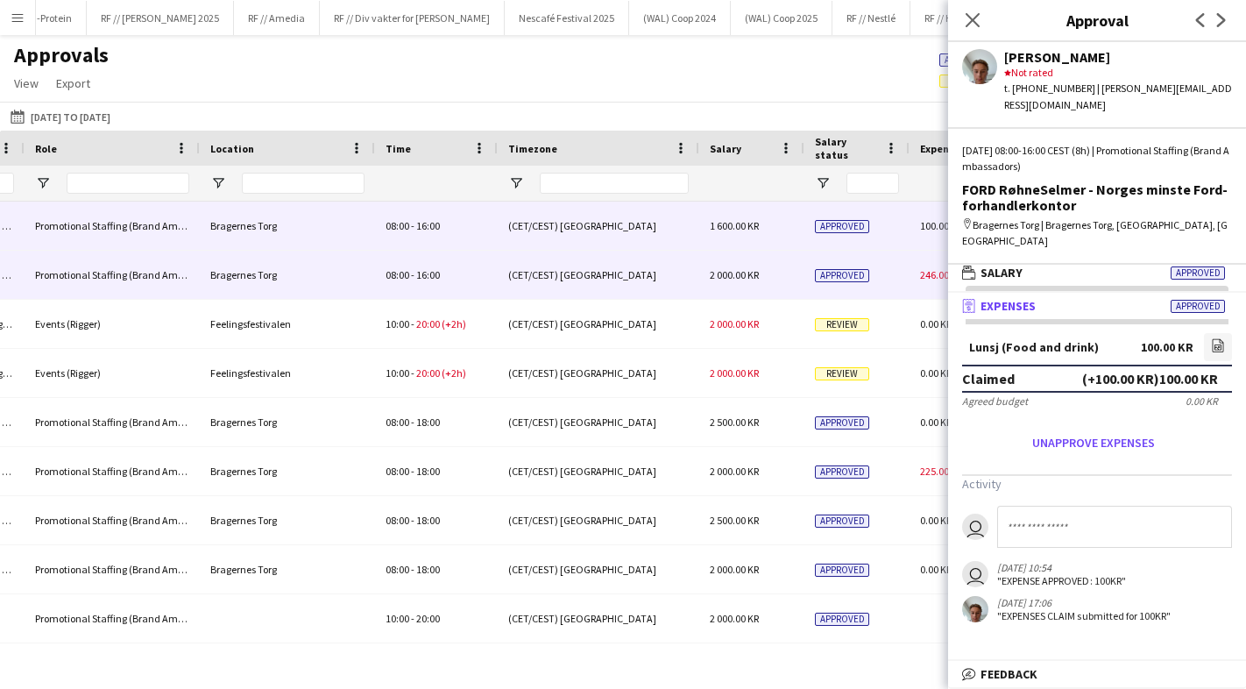
click at [832, 286] on div "Approved" at bounding box center [856, 275] width 105 height 48
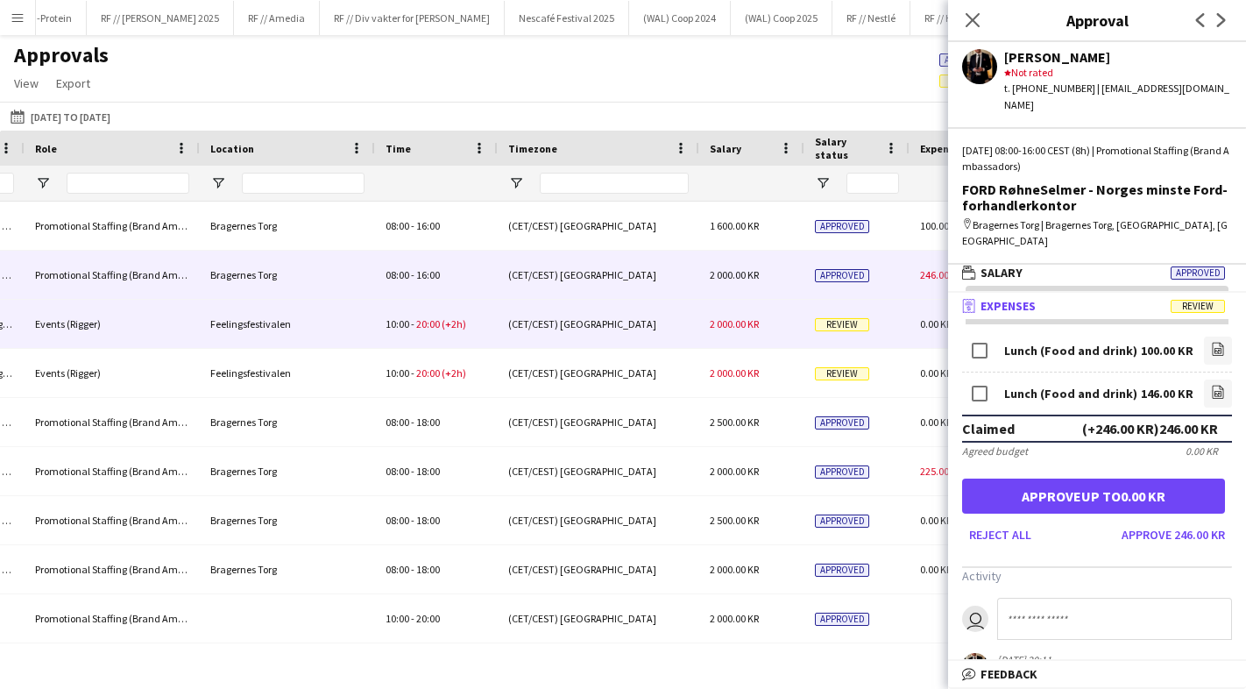
click at [755, 331] on div "2 000.00 KR" at bounding box center [751, 324] width 105 height 48
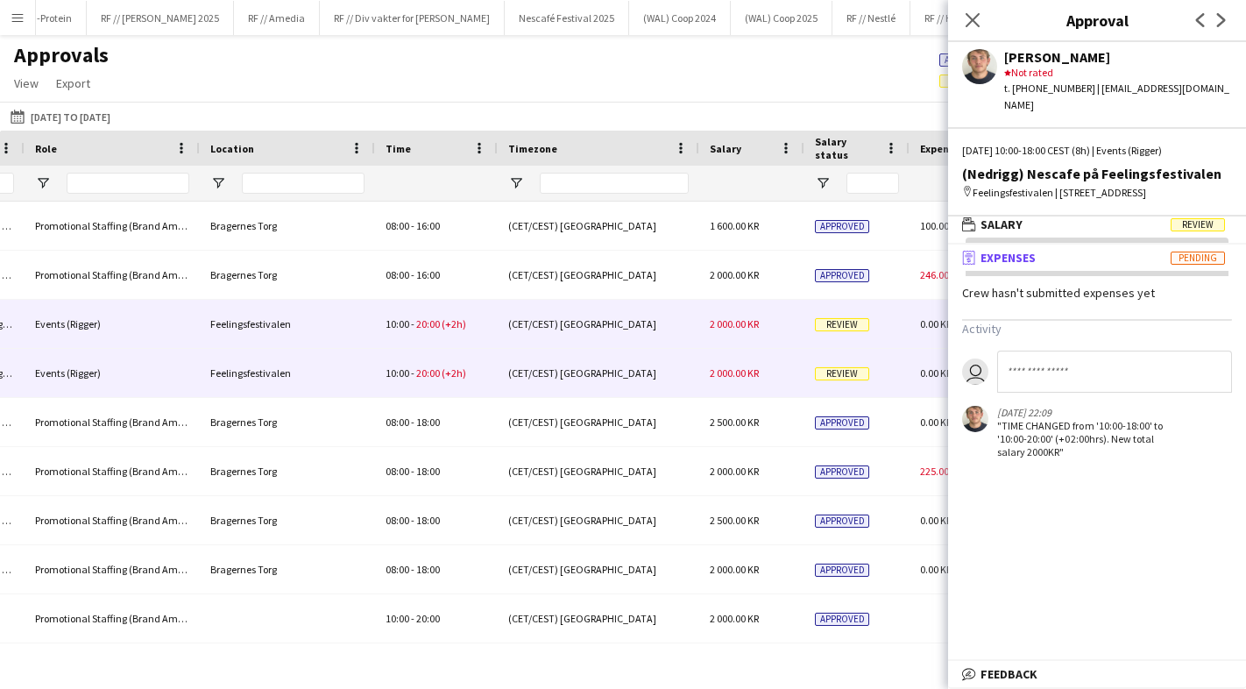
click at [740, 350] on div "2 000.00 KR" at bounding box center [751, 373] width 105 height 48
click at [744, 306] on div "2 000.00 KR" at bounding box center [751, 324] width 105 height 48
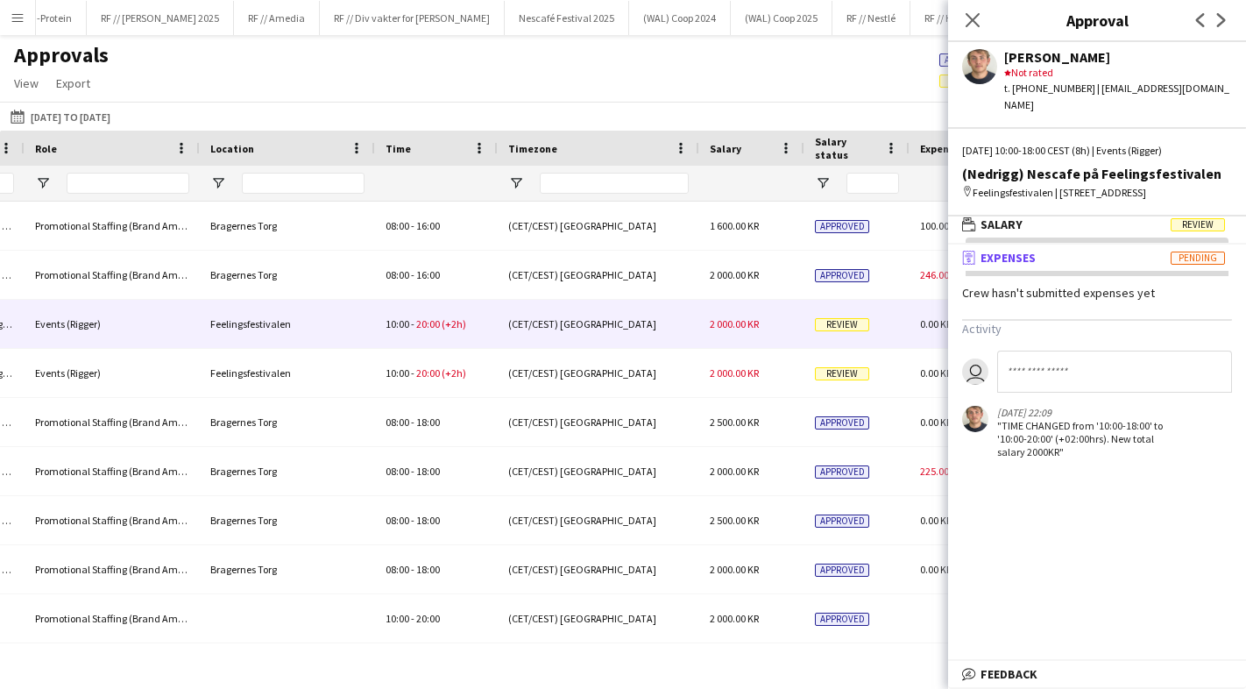
click at [1148, 250] on mat-panel-title "receipt Expenses Pending" at bounding box center [1093, 258] width 291 height 16
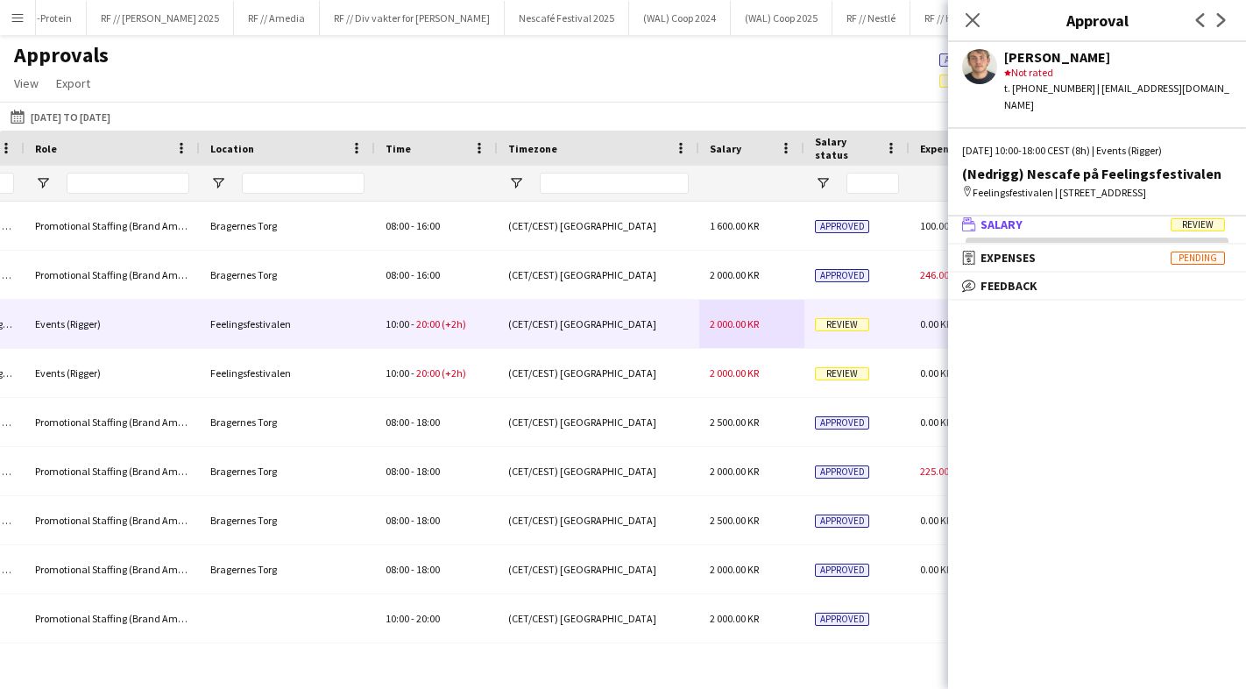
click at [1177, 218] on span "Review" at bounding box center [1197, 224] width 54 height 13
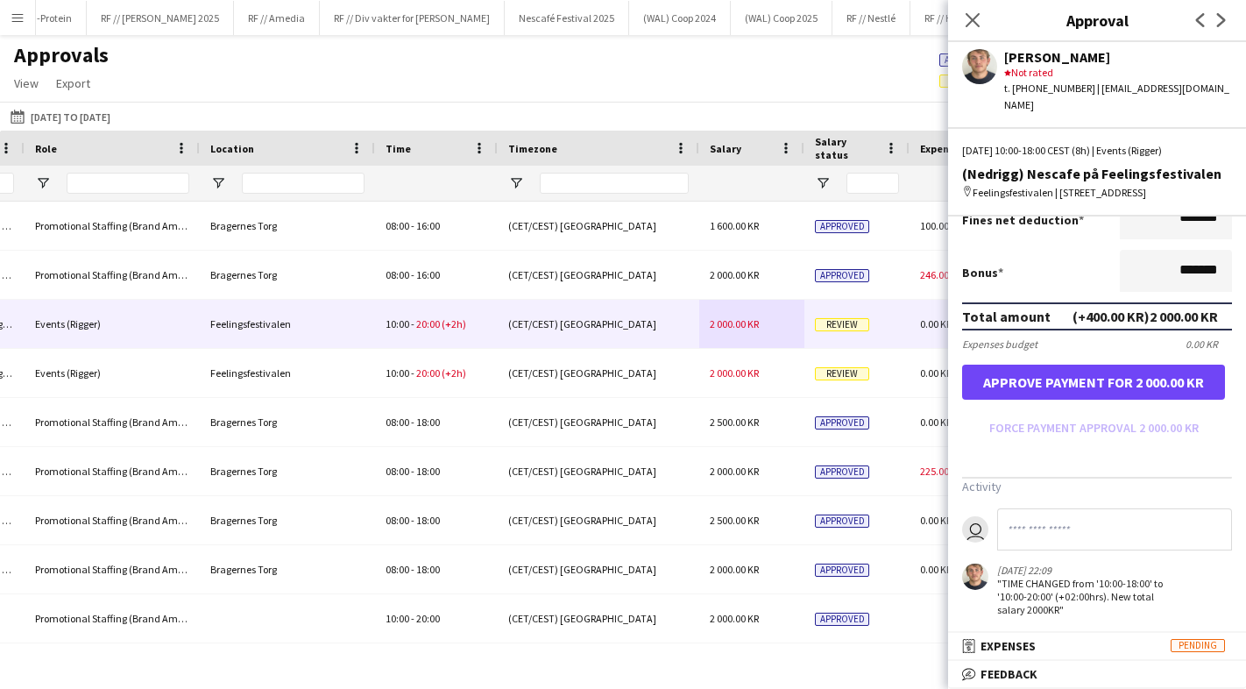
click at [1150, 378] on button "Approve payment for 2 000.00 KR" at bounding box center [1093, 381] width 263 height 35
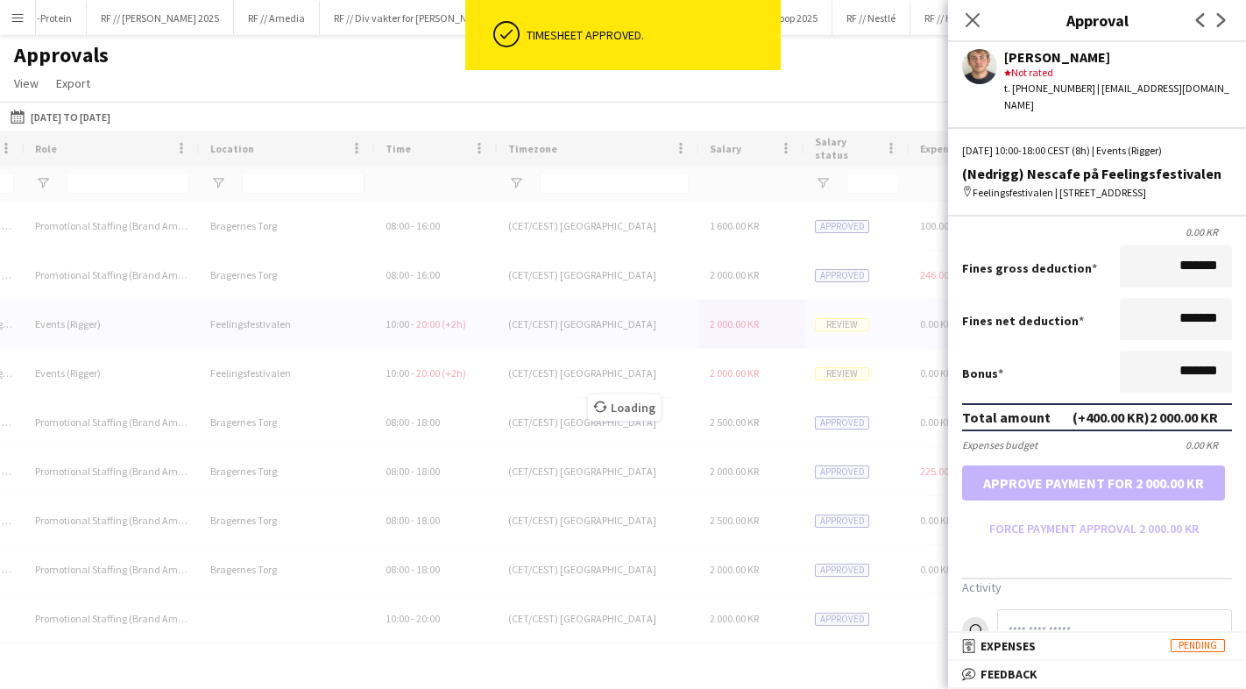
click at [736, 360] on div "Loading" at bounding box center [623, 394] width 1246 height 527
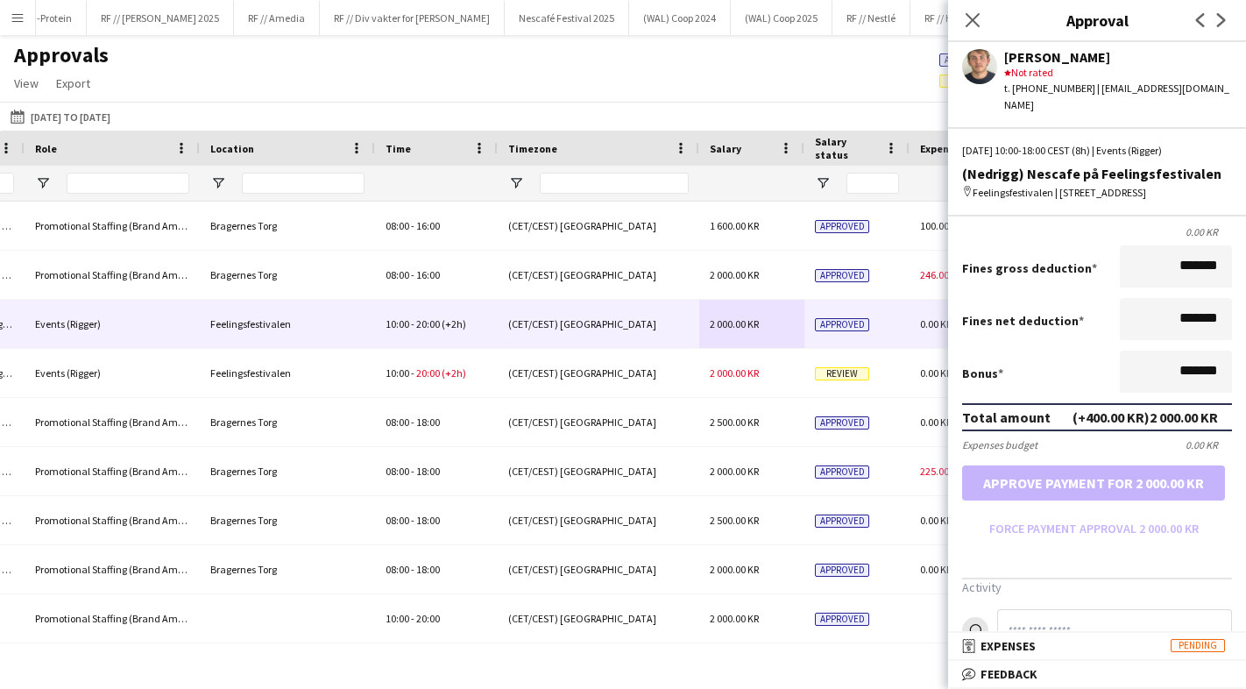
click at [771, 86] on div "Approvals View Customise view Customise filters Reset Filters Reset View Reset …" at bounding box center [623, 72] width 1246 height 60
